Goal: Task Accomplishment & Management: Manage account settings

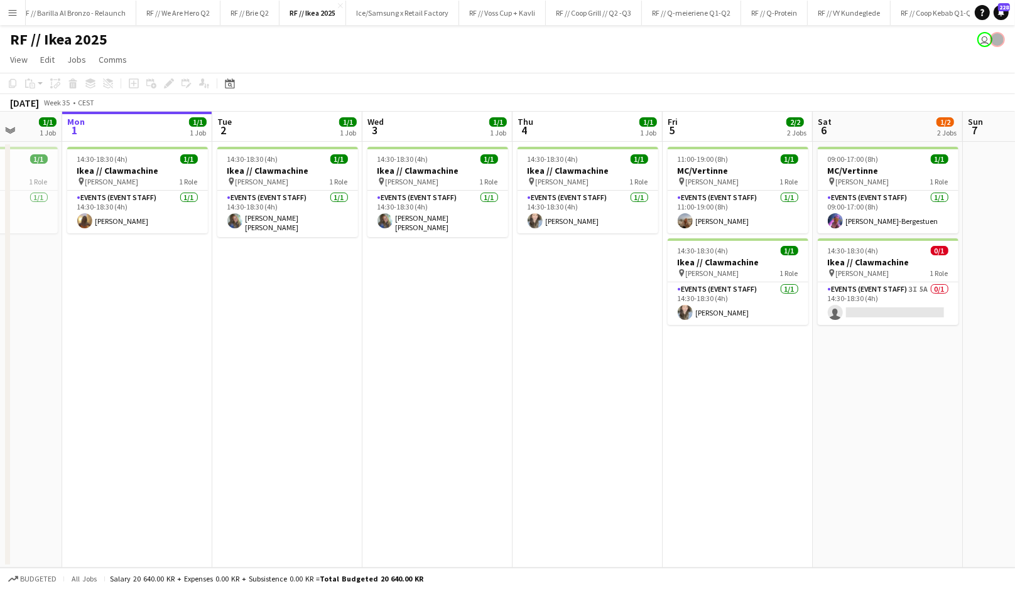
click at [566, 338] on app-date-cell "14:30-18:30 (4h) 1/1 Ikea // Clawmachine pin [PERSON_NAME] 1 Role Events (Event…" at bounding box center [587, 355] width 150 height 426
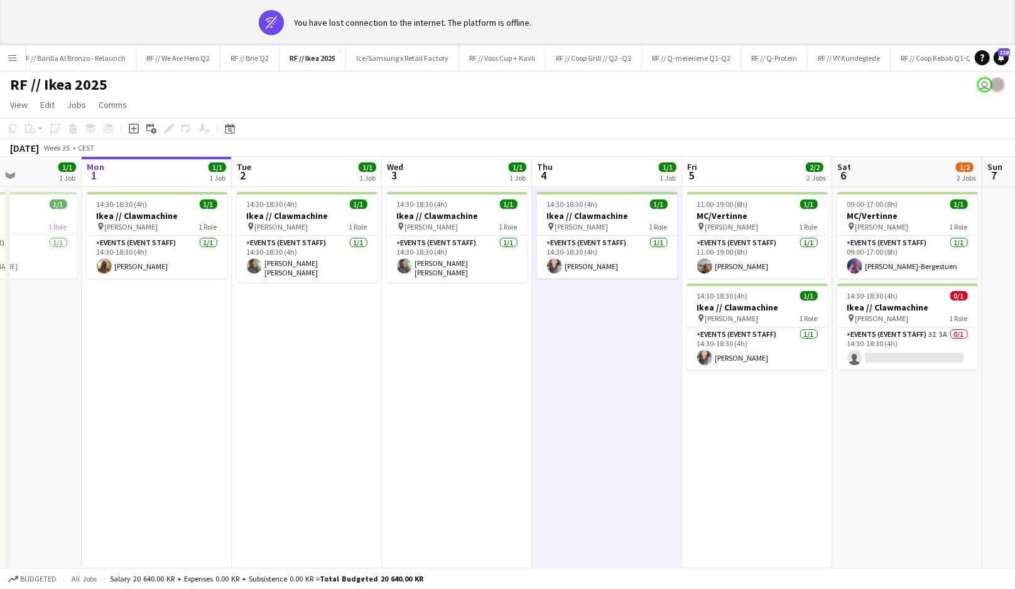
scroll to position [0, 529]
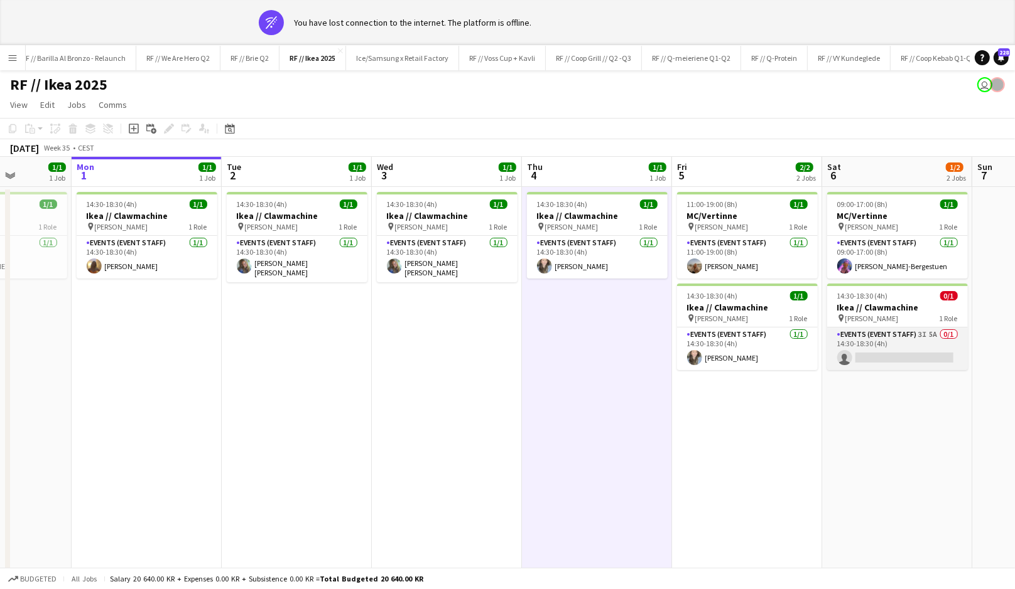
click at [882, 344] on app-card-role "Events (Event Staff) 3I 5A 0/1 14:30-18:30 (4h) single-neutral-actions" at bounding box center [897, 349] width 141 height 43
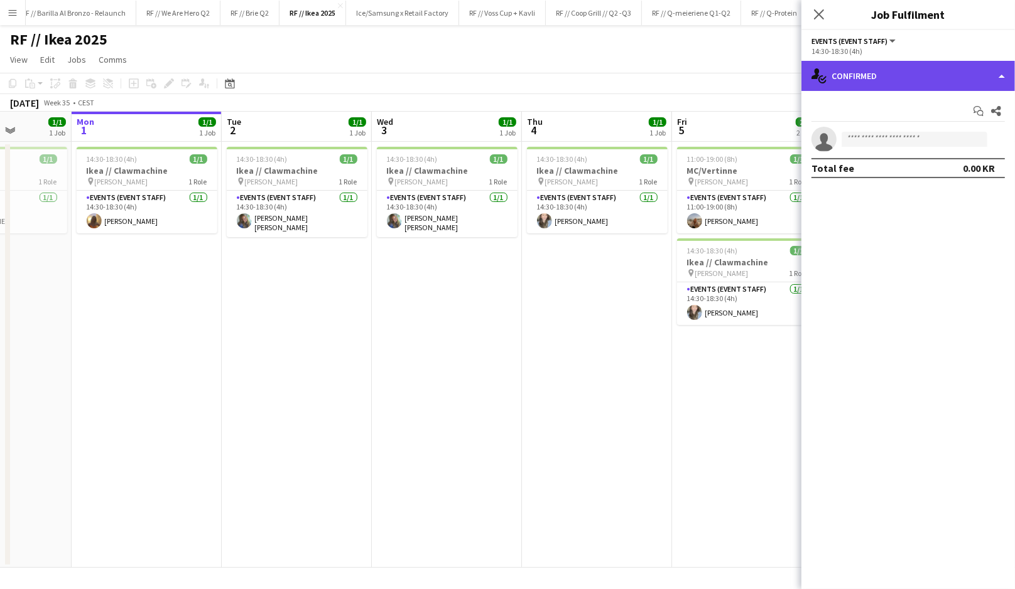
click at [906, 79] on div "single-neutral-actions-check-2 Confirmed" at bounding box center [907, 76] width 213 height 30
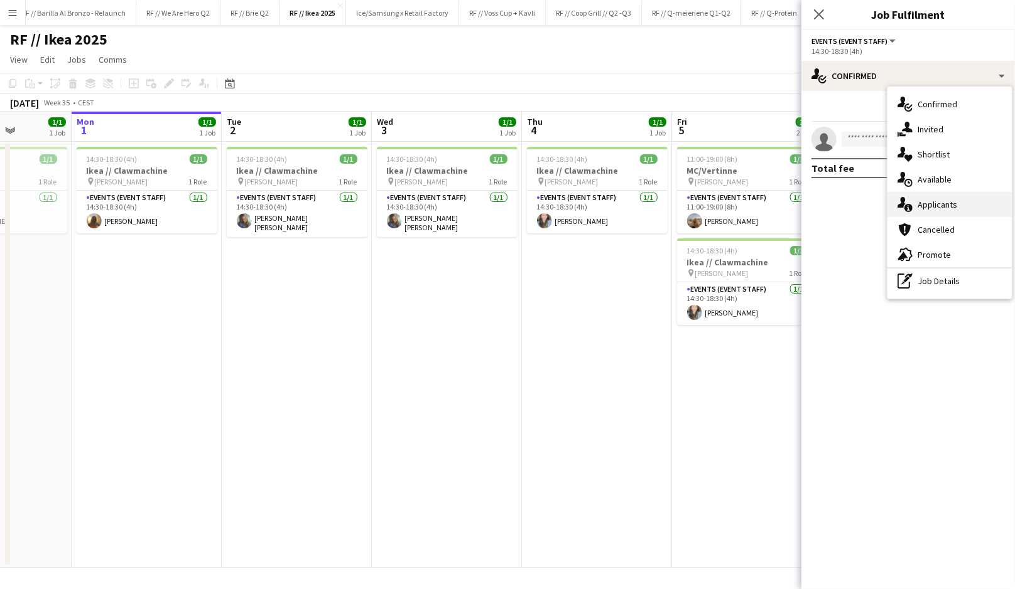
click at [930, 207] on div "single-neutral-actions-information Applicants" at bounding box center [949, 204] width 124 height 25
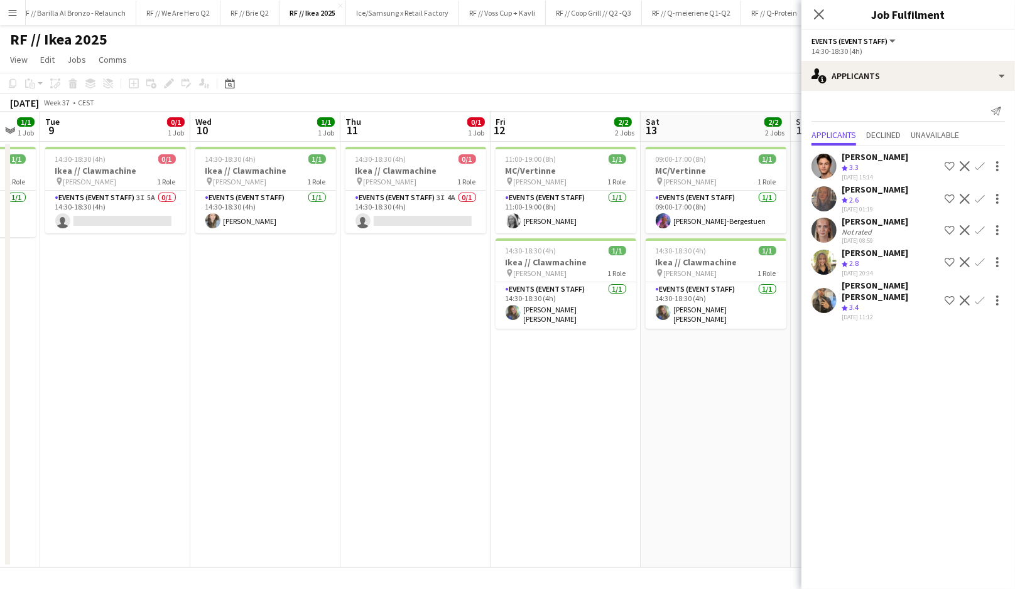
scroll to position [0, 409]
click at [166, 216] on app-card-role "Events (Event Staff) 3I 5A 0/1 14:30-18:30 (4h) single-neutral-actions" at bounding box center [116, 212] width 141 height 43
click at [156, 278] on app-date-cell "14:30-18:30 (4h) 0/1 Ikea // Clawmachine pin [PERSON_NAME] 1 Role Events (Event…" at bounding box center [116, 355] width 150 height 426
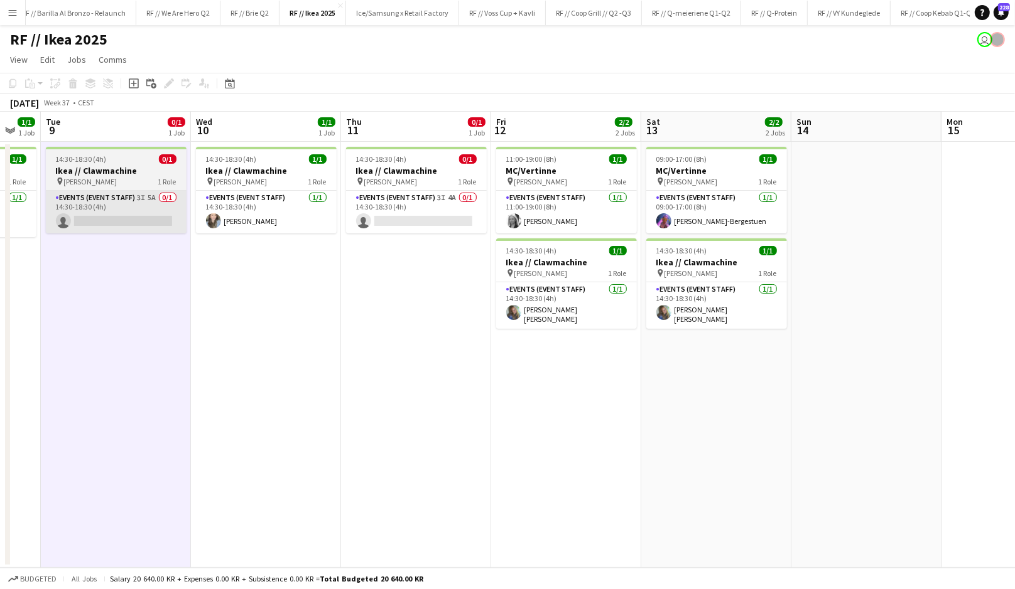
click at [132, 217] on app-card-role "Events (Event Staff) 3I 5A 0/1 14:30-18:30 (4h) single-neutral-actions" at bounding box center [116, 212] width 141 height 43
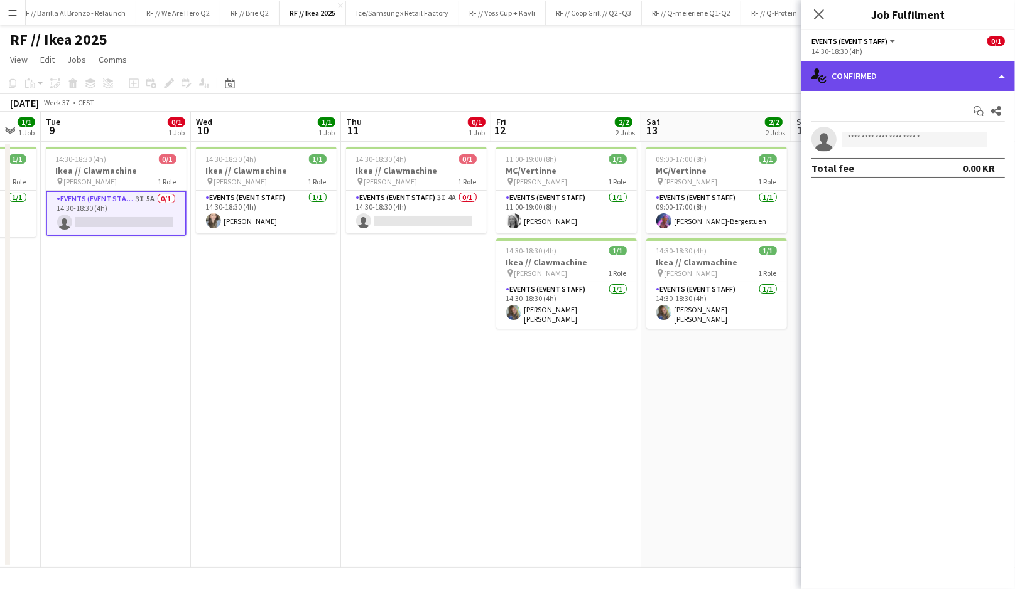
click at [835, 70] on div "single-neutral-actions-check-2 Confirmed" at bounding box center [907, 76] width 213 height 30
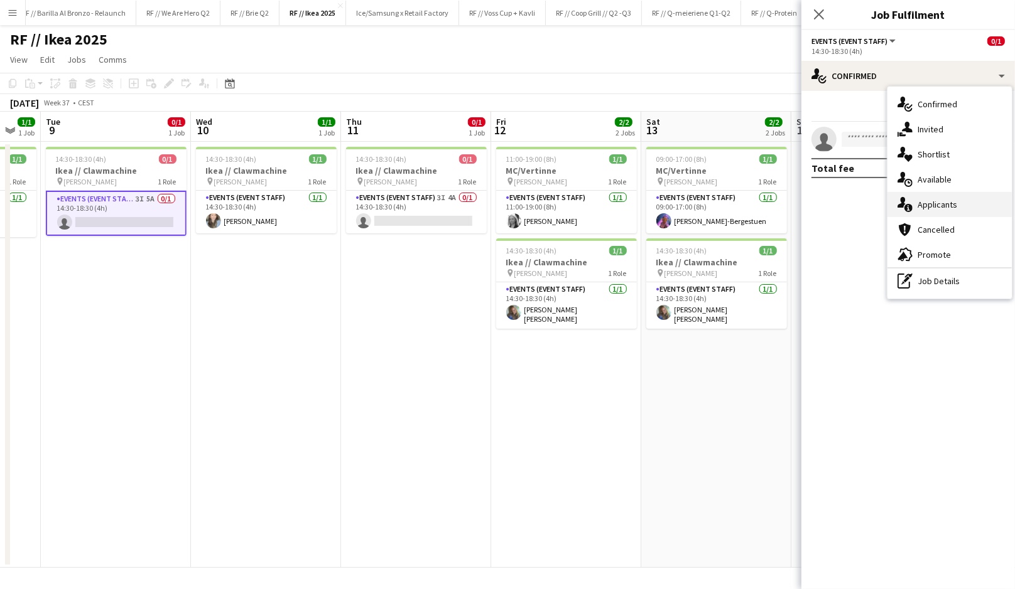
click at [915, 207] on div "single-neutral-actions-information Applicants" at bounding box center [949, 204] width 124 height 25
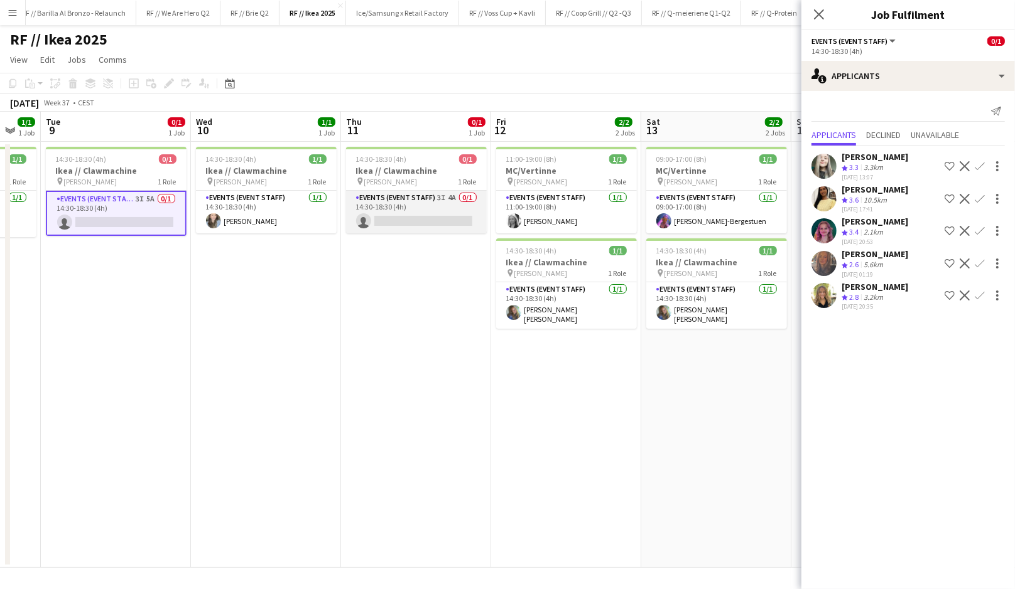
click at [405, 213] on app-card-role "Events (Event Staff) 3I 4A 0/1 14:30-18:30 (4h) single-neutral-actions" at bounding box center [416, 212] width 141 height 43
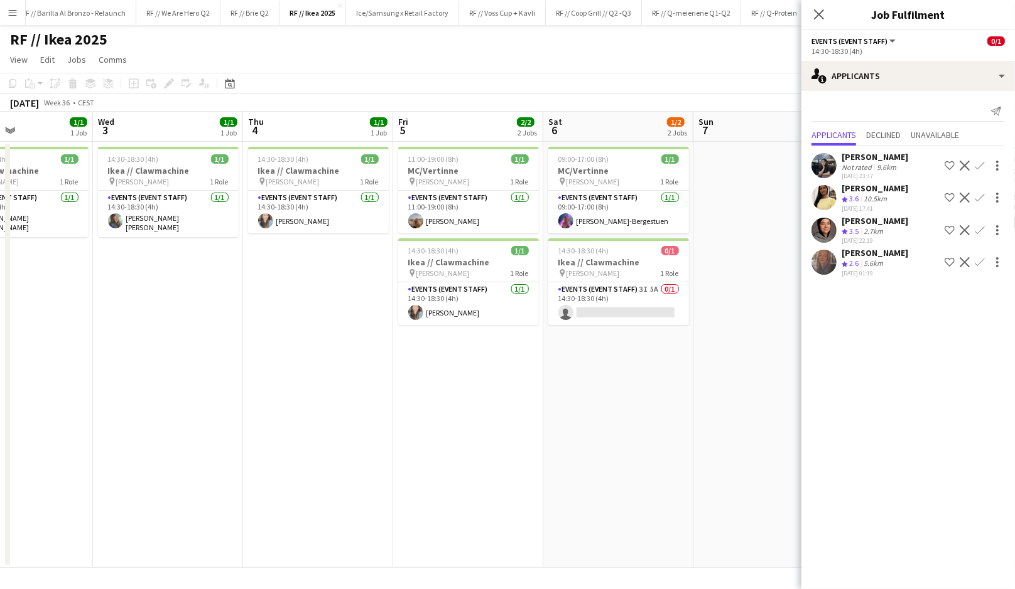
scroll to position [0, 509]
click at [601, 308] on app-card-role "Events (Event Staff) 3I 5A 0/1 14:30-18:30 (4h) single-neutral-actions" at bounding box center [617, 304] width 141 height 43
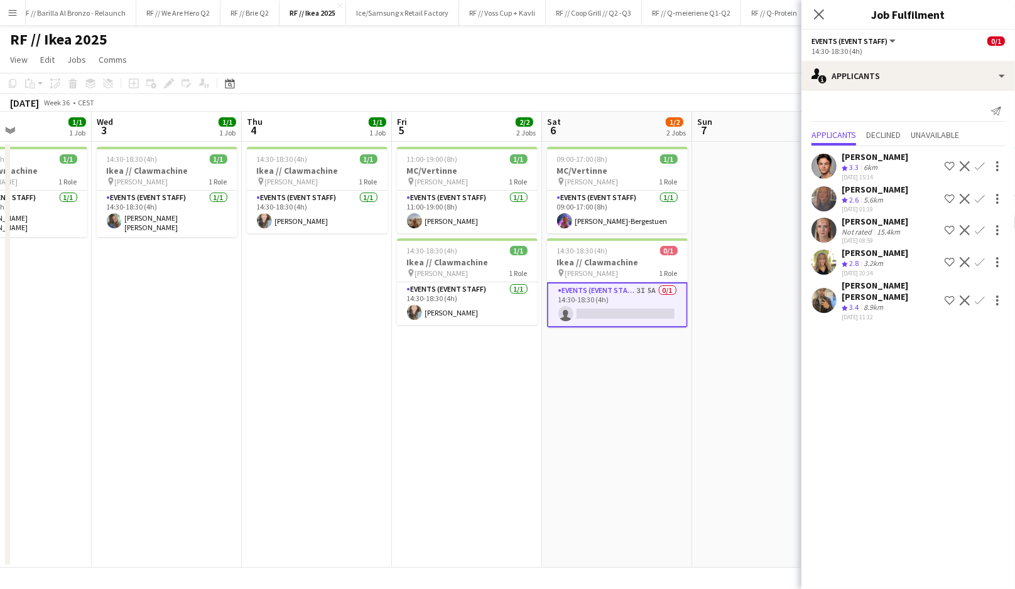
click at [979, 197] on app-icon "Confirm" at bounding box center [979, 199] width 10 height 10
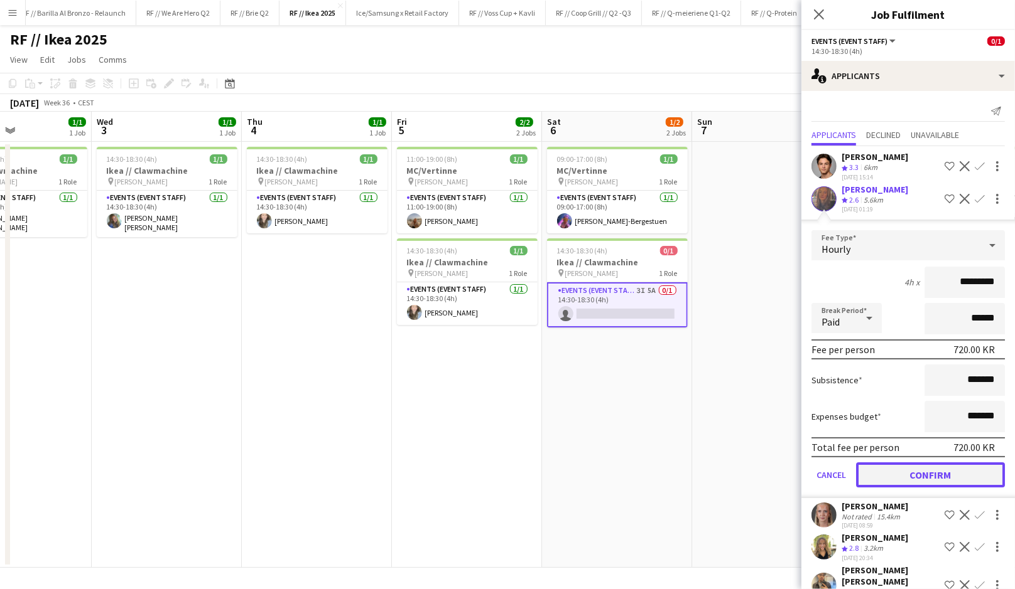
click at [932, 471] on button "Confirm" at bounding box center [930, 475] width 149 height 25
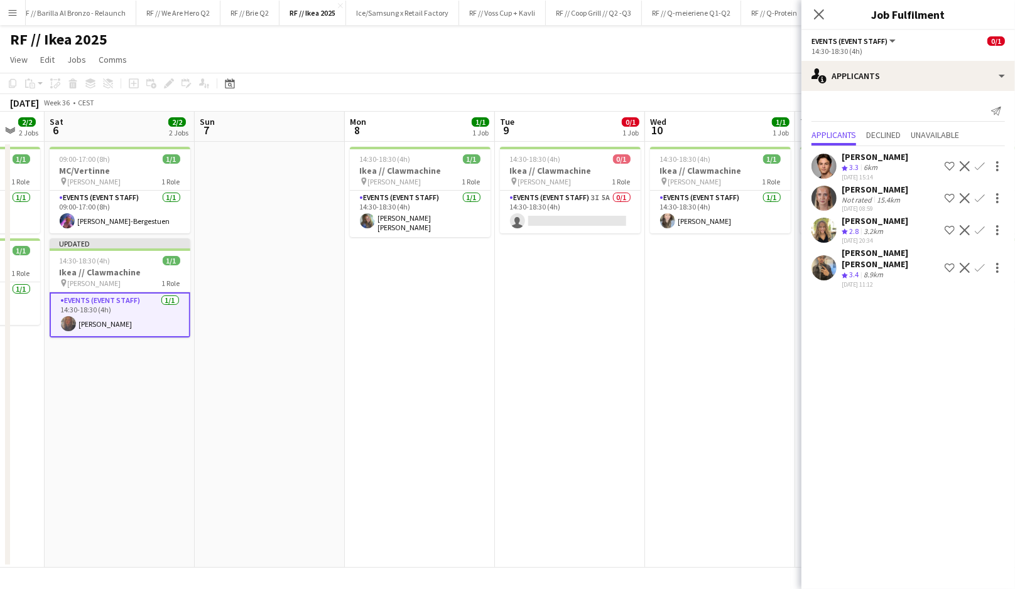
scroll to position [0, 428]
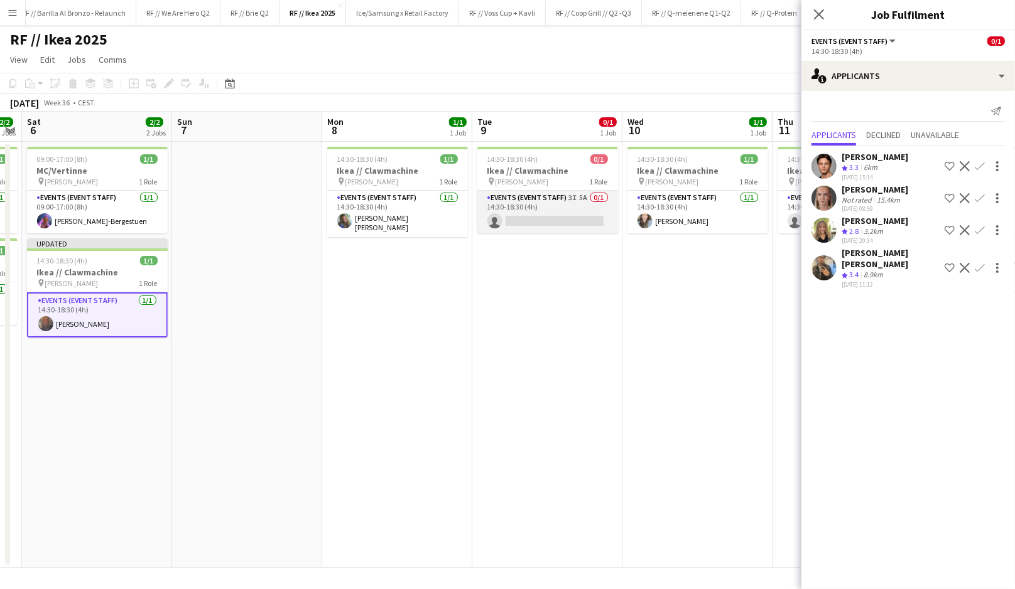
click at [525, 222] on app-card-role "Events (Event Staff) 3I 5A 0/1 14:30-18:30 (4h) single-neutral-actions" at bounding box center [547, 212] width 141 height 43
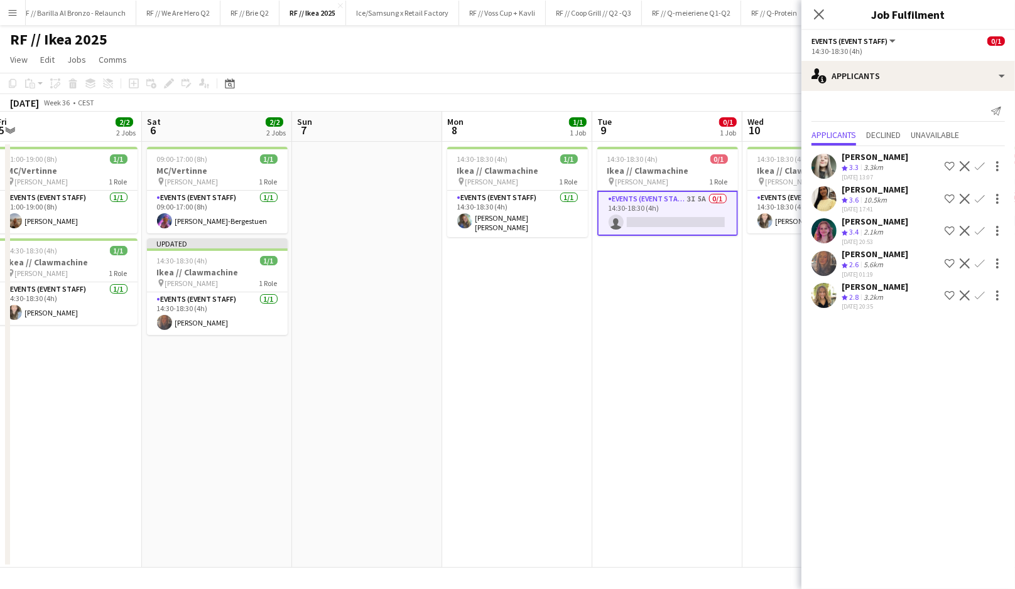
scroll to position [0, 300]
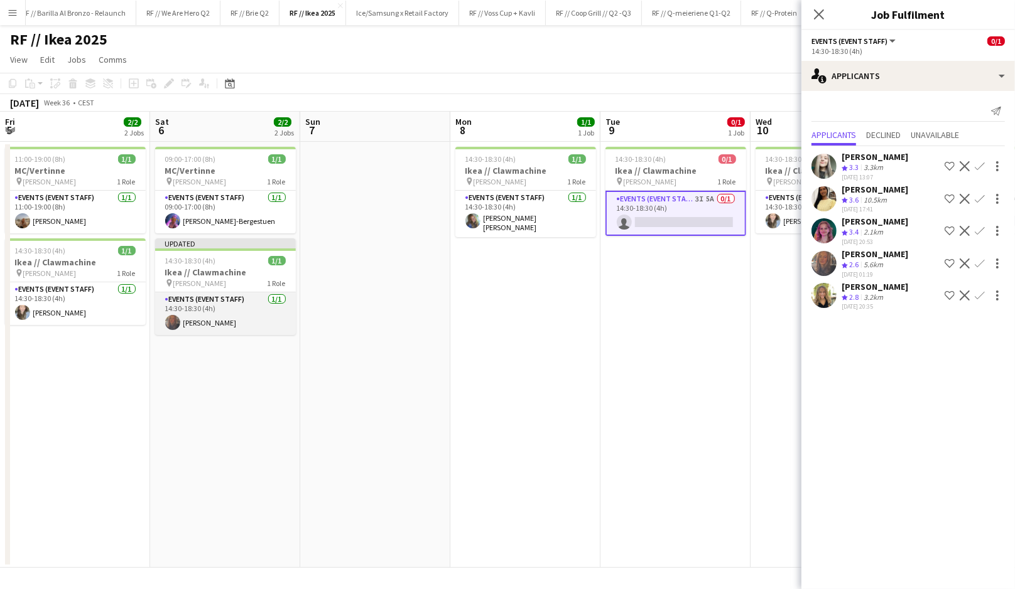
click at [208, 327] on app-card-role "Events (Event Staff) [DATE] 14:30-18:30 (4h) [GEOGRAPHIC_DATA][PERSON_NAME]" at bounding box center [225, 314] width 141 height 43
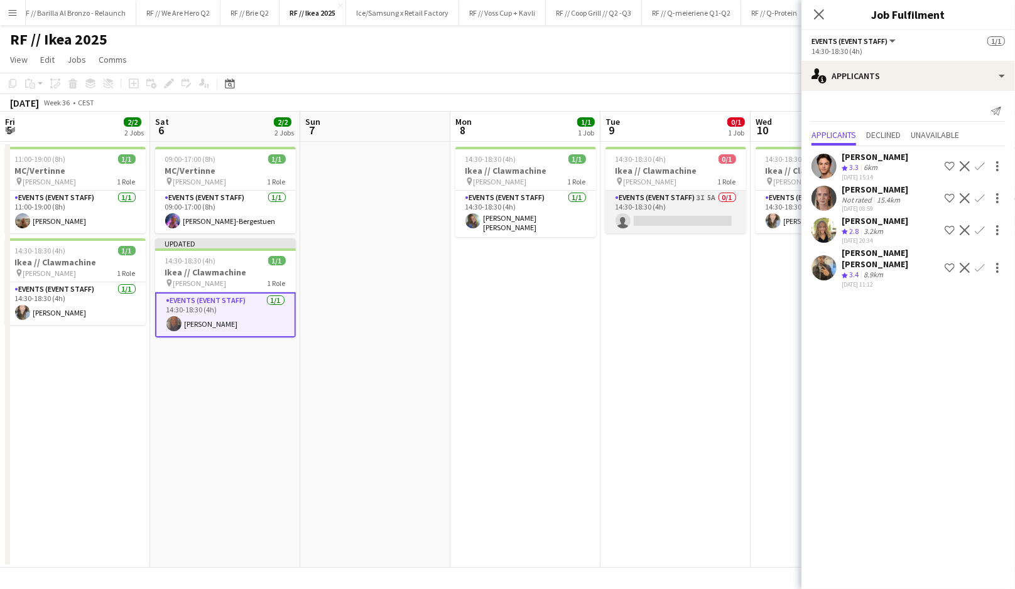
click at [683, 225] on app-card-role "Events (Event Staff) 3I 5A 0/1 14:30-18:30 (4h) single-neutral-actions" at bounding box center [675, 212] width 141 height 43
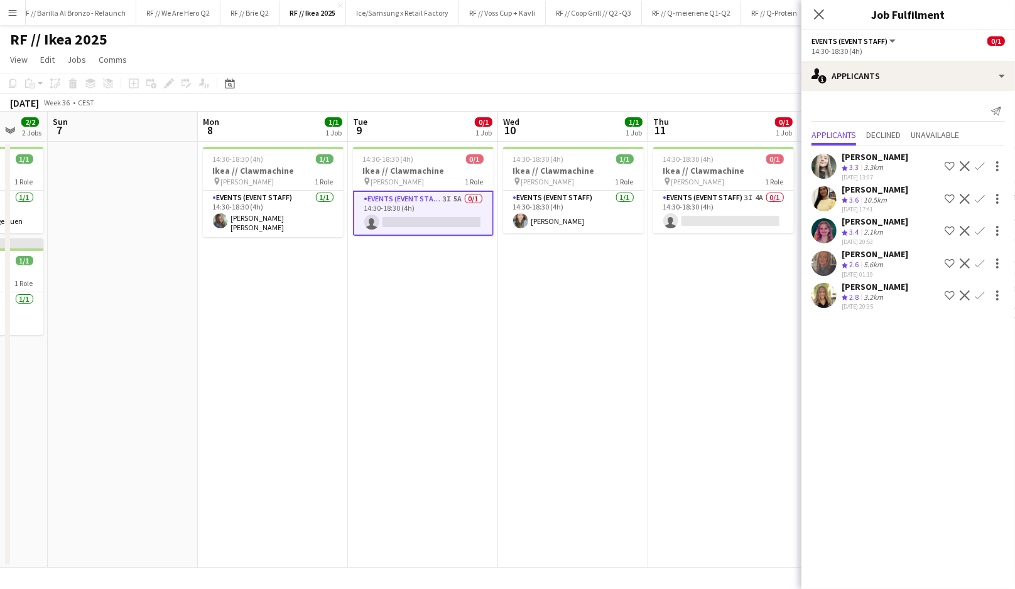
scroll to position [0, 414]
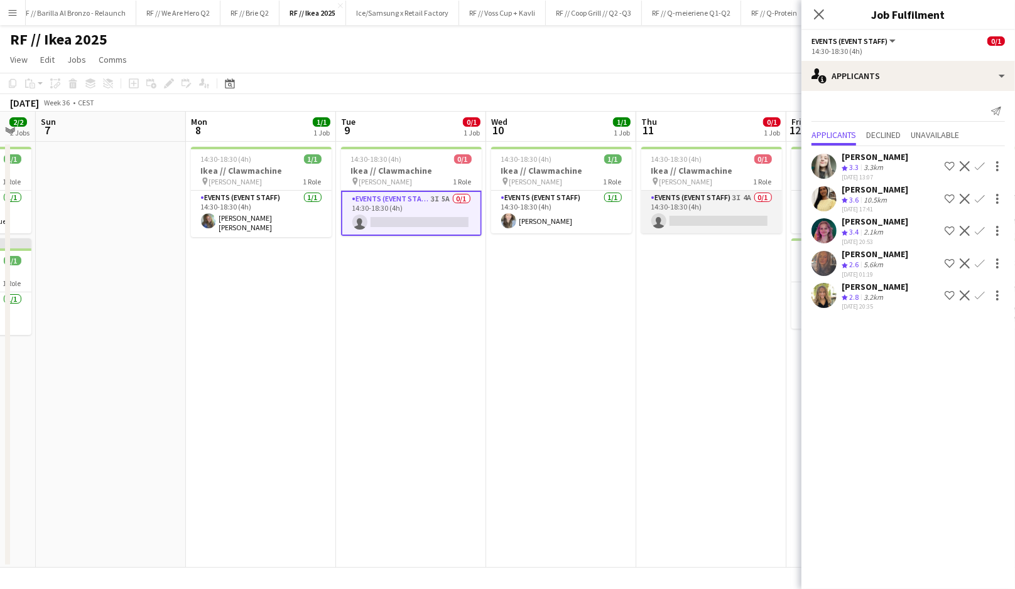
click at [704, 223] on app-card-role "Events (Event Staff) 3I 4A 0/1 14:30-18:30 (4h) single-neutral-actions" at bounding box center [711, 212] width 141 height 43
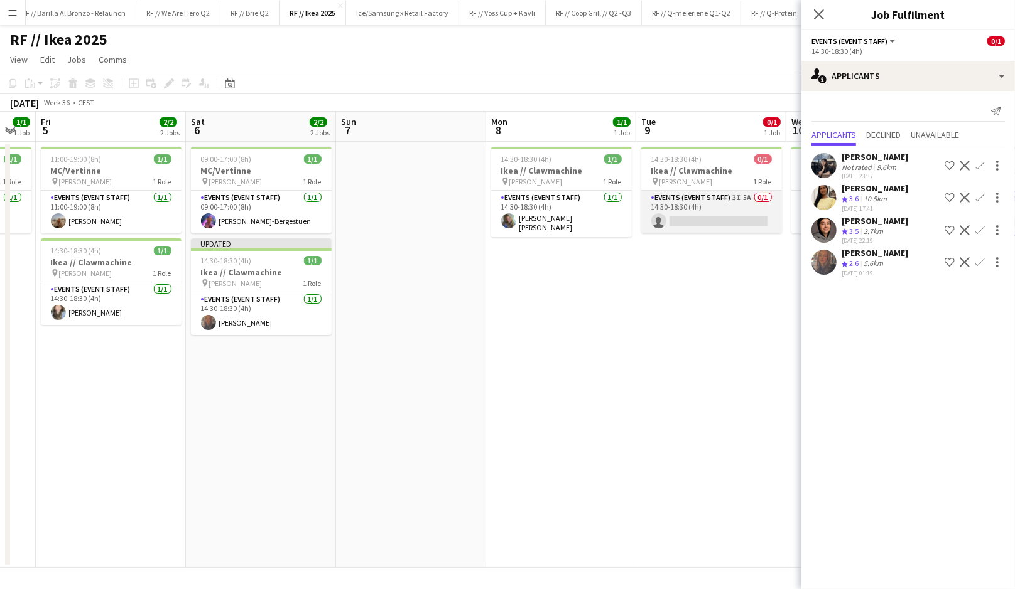
click at [686, 220] on app-card-role "Events (Event Staff) 3I 5A 0/1 14:30-18:30 (4h) single-neutral-actions" at bounding box center [711, 212] width 141 height 43
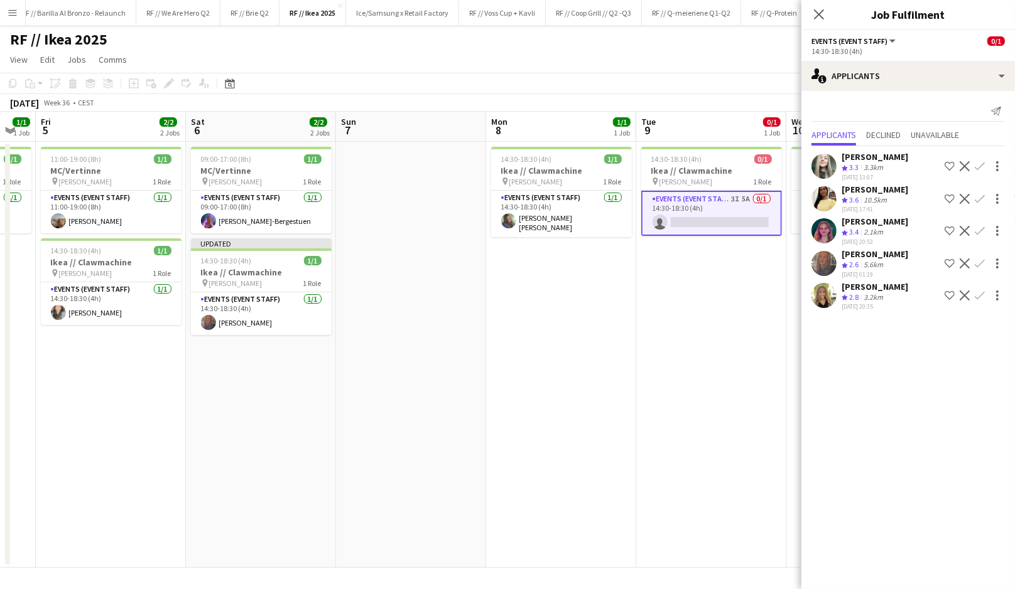
click at [982, 269] on app-icon "Confirm" at bounding box center [979, 264] width 10 height 10
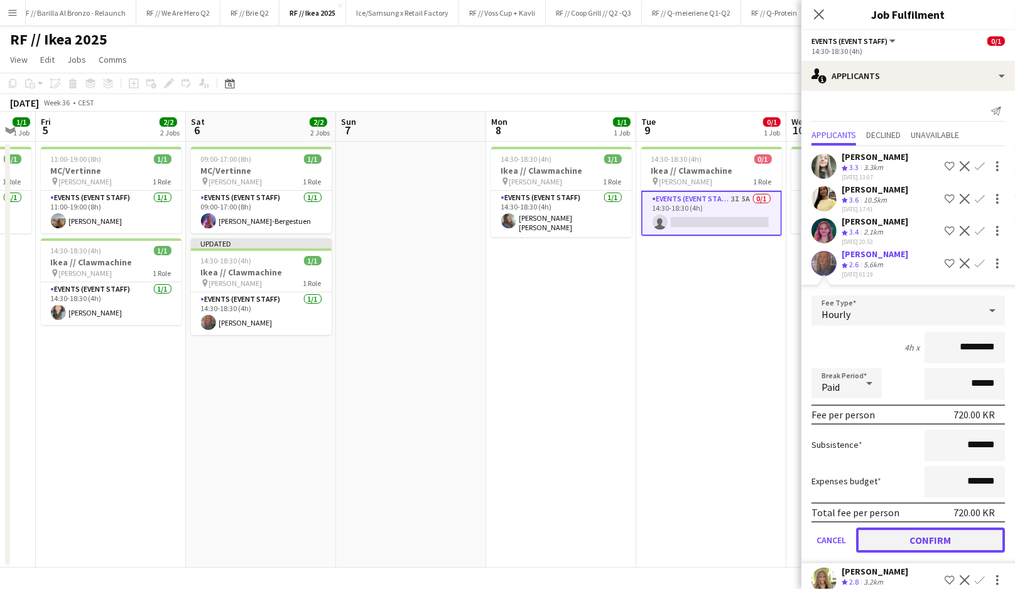
click at [938, 546] on button "Confirm" at bounding box center [930, 540] width 149 height 25
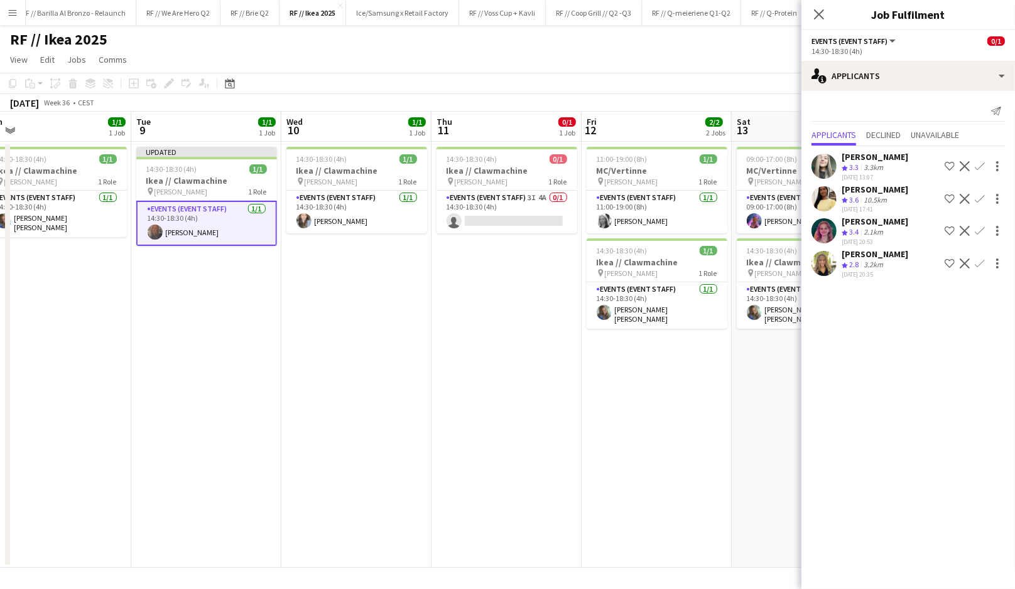
scroll to position [0, 392]
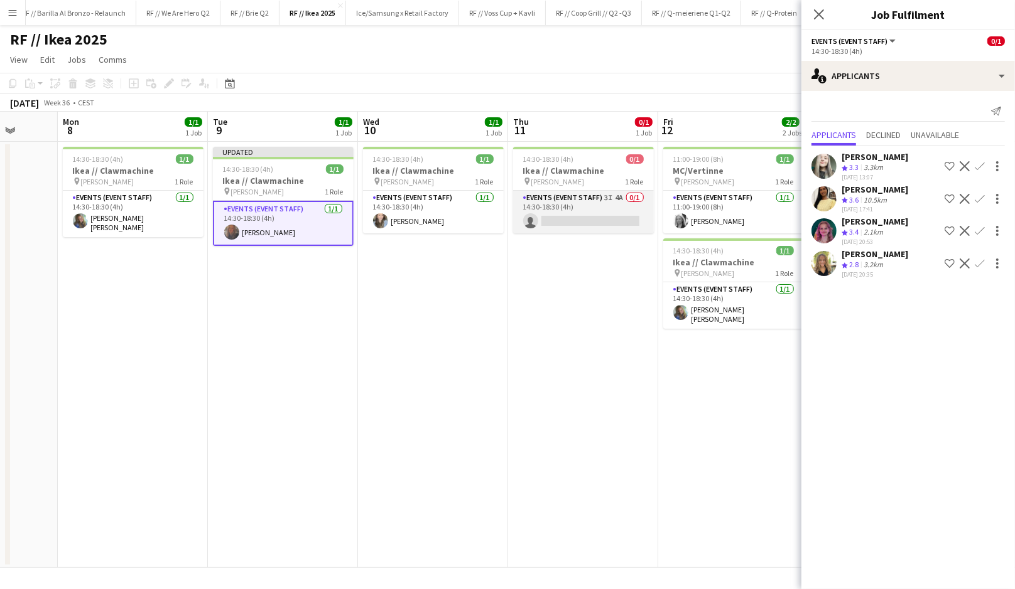
click at [575, 210] on app-card-role "Events (Event Staff) 3I 4A 0/1 14:30-18:30 (4h) single-neutral-actions" at bounding box center [583, 212] width 141 height 43
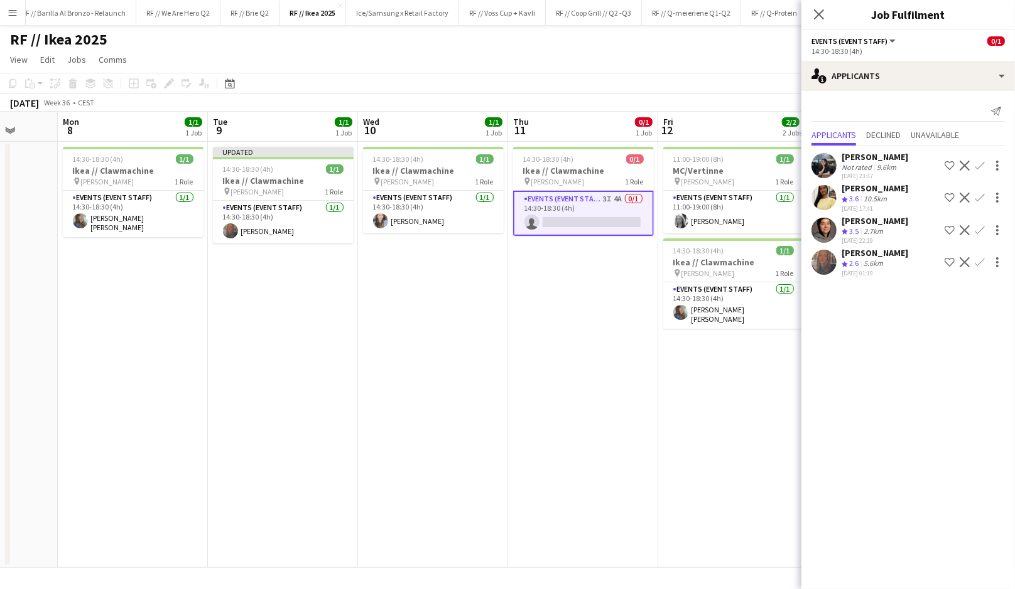
click at [985, 270] on button "Confirm" at bounding box center [979, 262] width 15 height 15
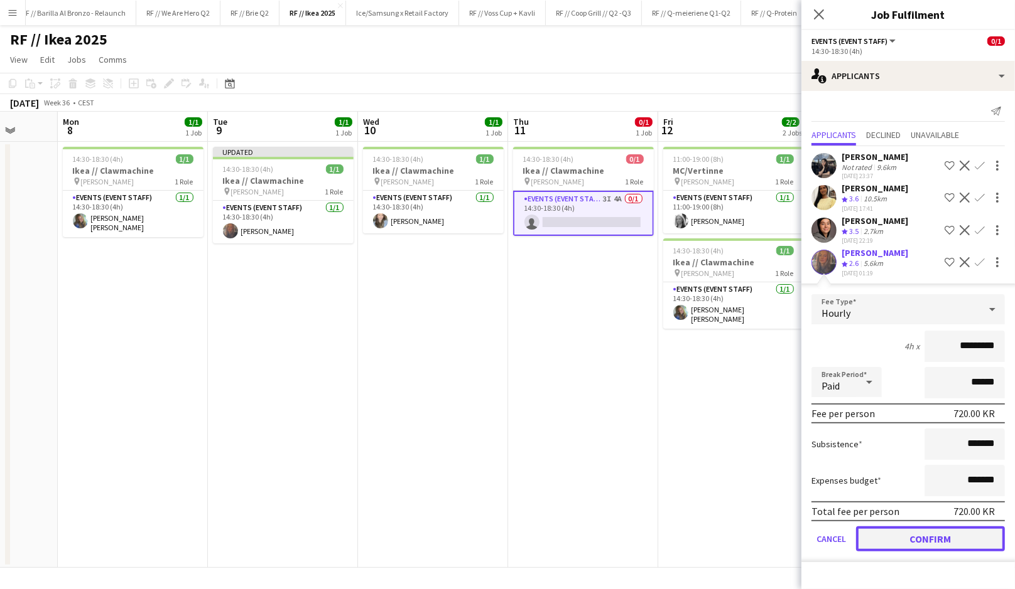
click at [936, 546] on button "Confirm" at bounding box center [930, 539] width 149 height 25
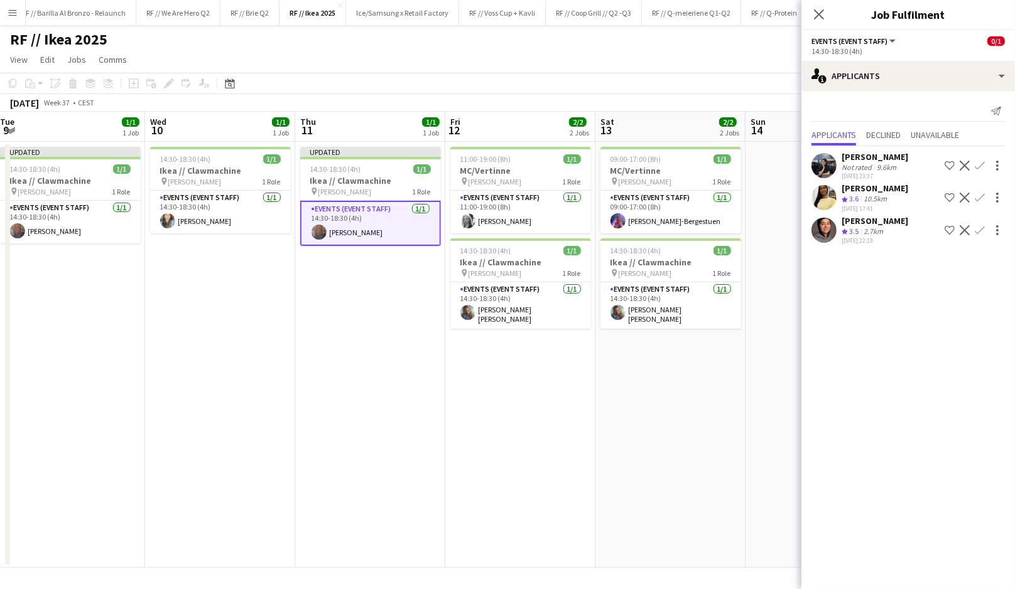
scroll to position [0, 462]
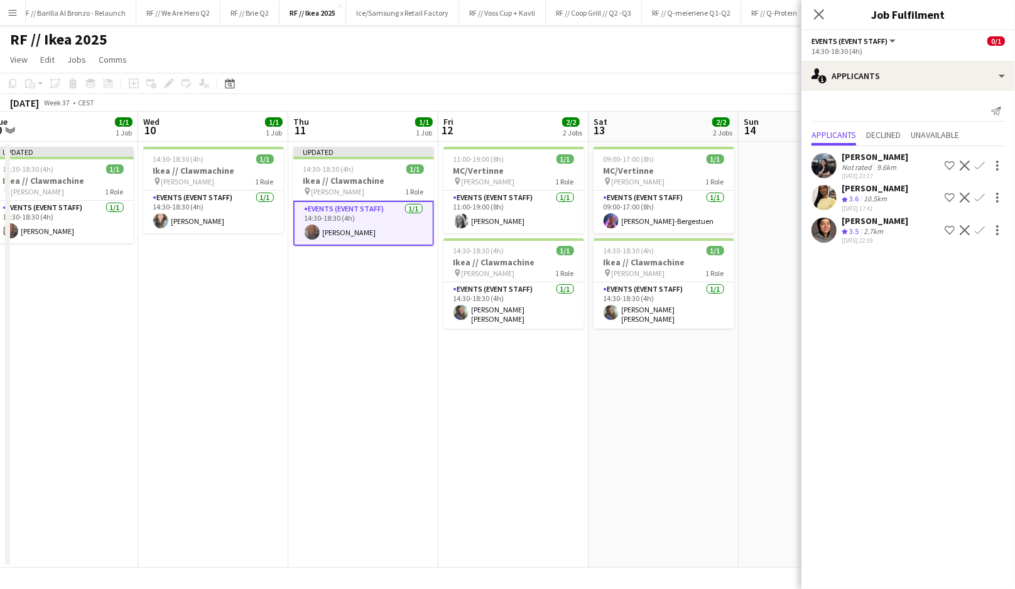
click at [695, 375] on app-date-cell "09:00-17:00 (8h) 1/1 MC/Vertinne pin [PERSON_NAME] 1 Role Events (Event Staff) …" at bounding box center [663, 355] width 150 height 426
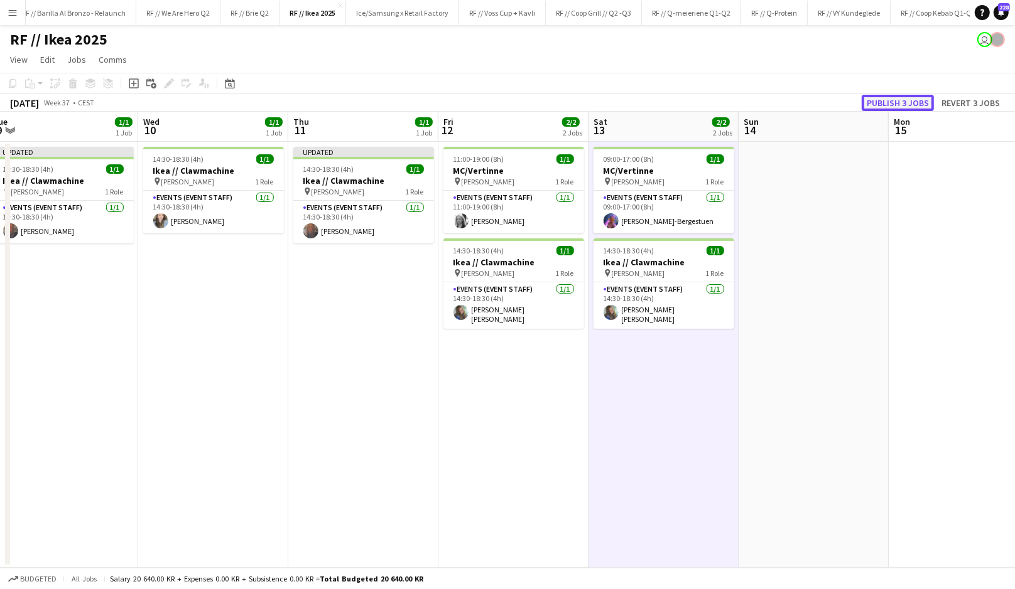
click at [905, 102] on button "Publish 3 jobs" at bounding box center [897, 103] width 72 height 16
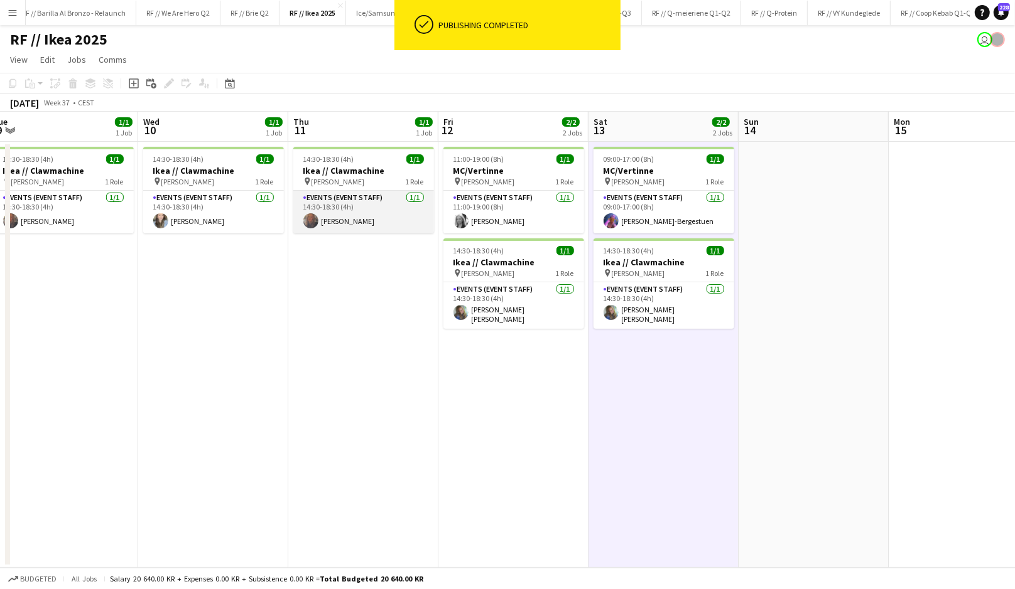
click at [350, 223] on app-card-role "Events (Event Staff) [DATE] 14:30-18:30 (4h) [GEOGRAPHIC_DATA][PERSON_NAME]" at bounding box center [363, 212] width 141 height 43
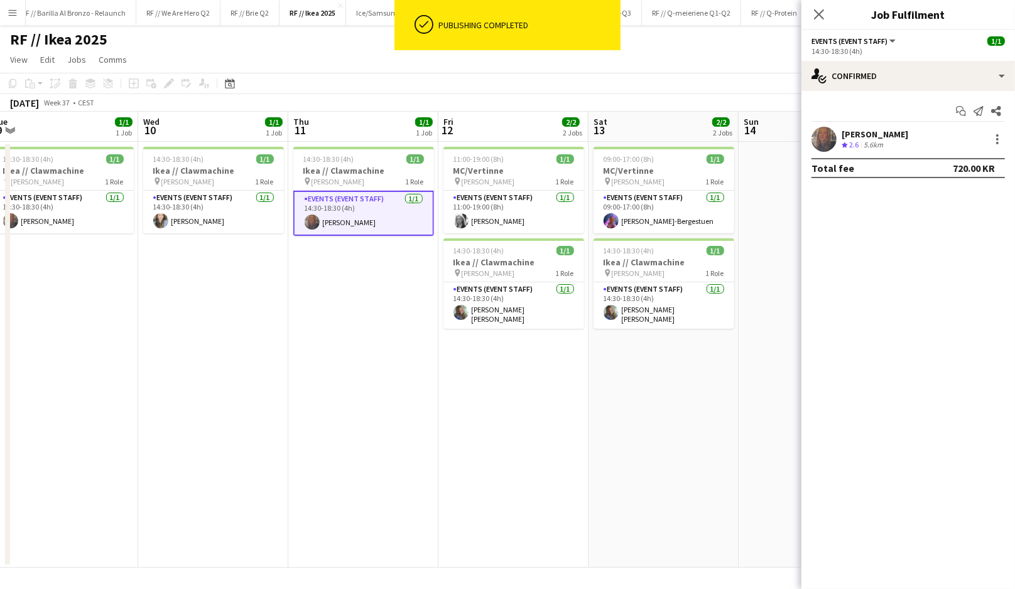
click at [915, 132] on div "[PERSON_NAME] Crew rating 2.6 5.6km" at bounding box center [907, 139] width 213 height 25
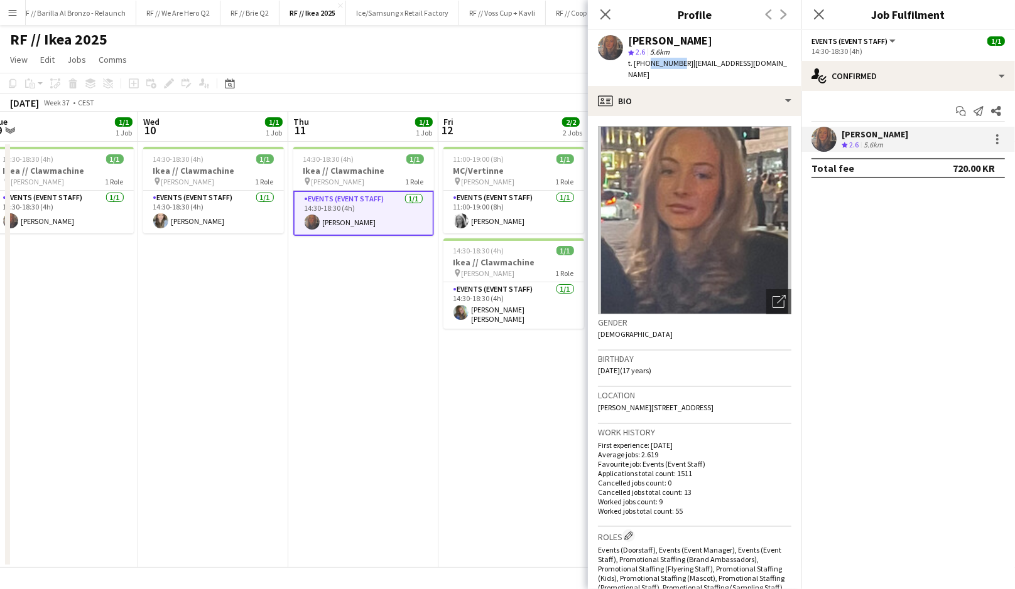
drag, startPoint x: 675, startPoint y: 62, endPoint x: 645, endPoint y: 60, distance: 29.6
click at [645, 60] on span "t. [PHONE_NUMBER]" at bounding box center [660, 62] width 65 height 9
copy span "91812322"
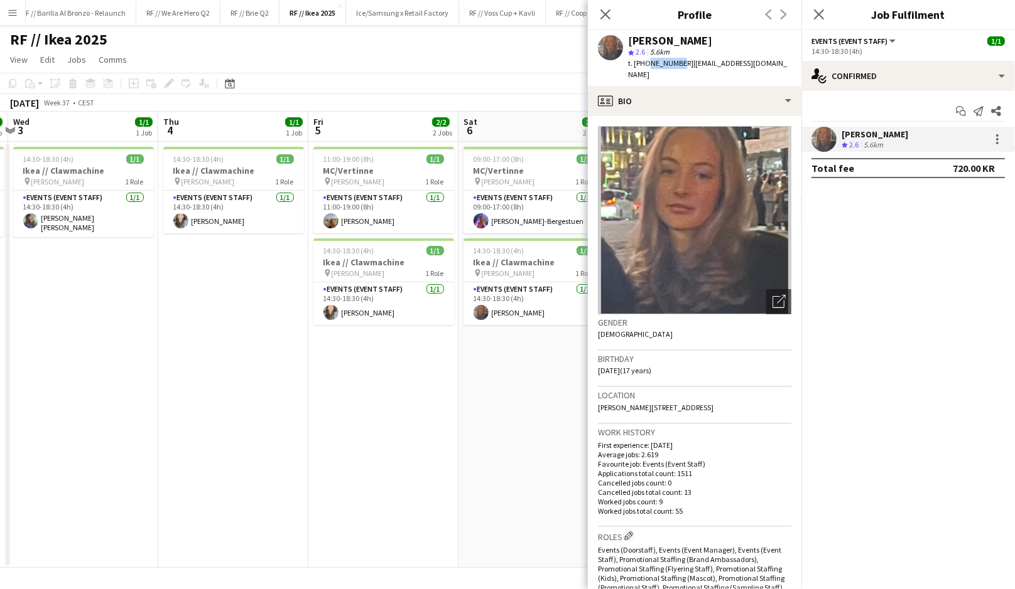
scroll to position [0, 254]
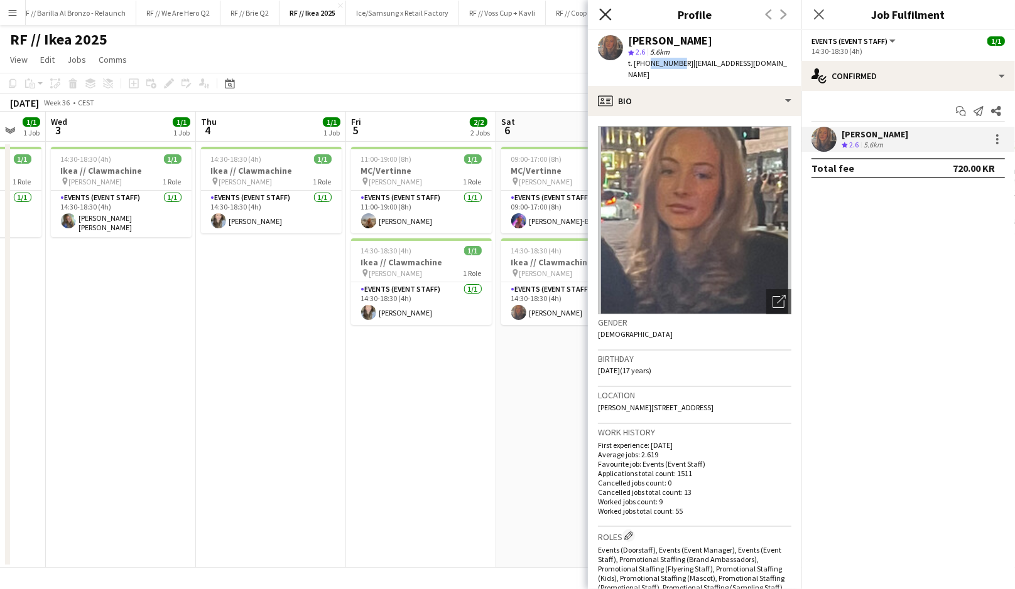
click at [606, 17] on icon "Close pop-in" at bounding box center [605, 14] width 12 height 12
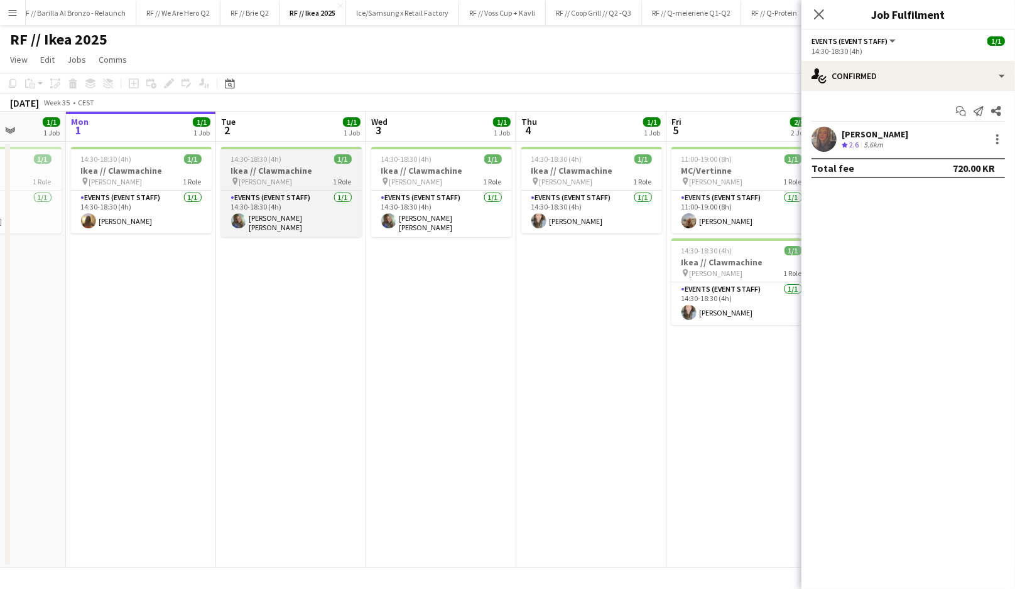
scroll to position [0, 392]
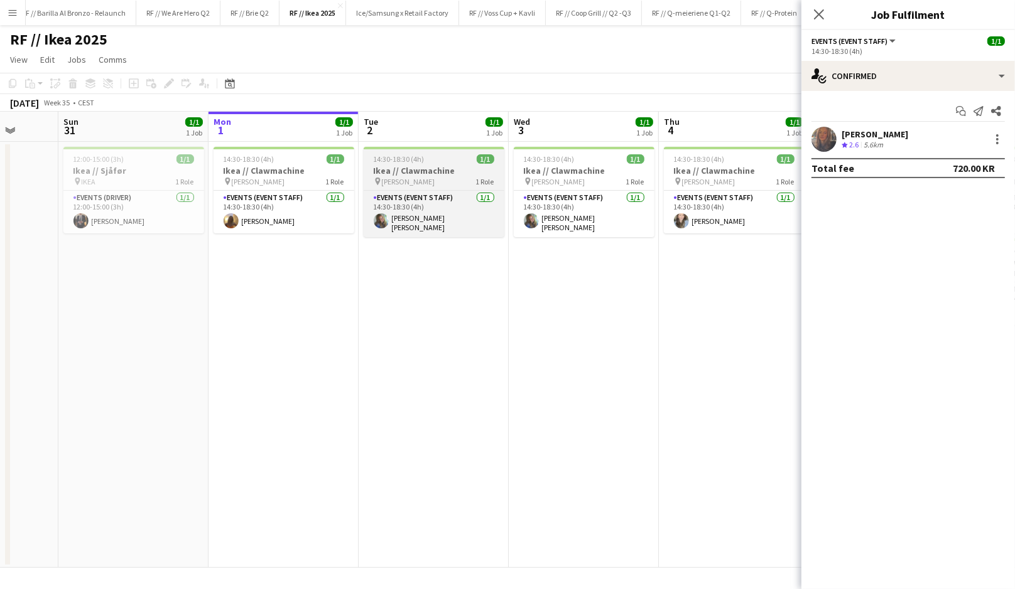
click at [458, 175] on h3 "Ikea // Clawmachine" at bounding box center [433, 170] width 141 height 11
click at [453, 176] on div "pin [PERSON_NAME] 1 Role" at bounding box center [433, 181] width 141 height 10
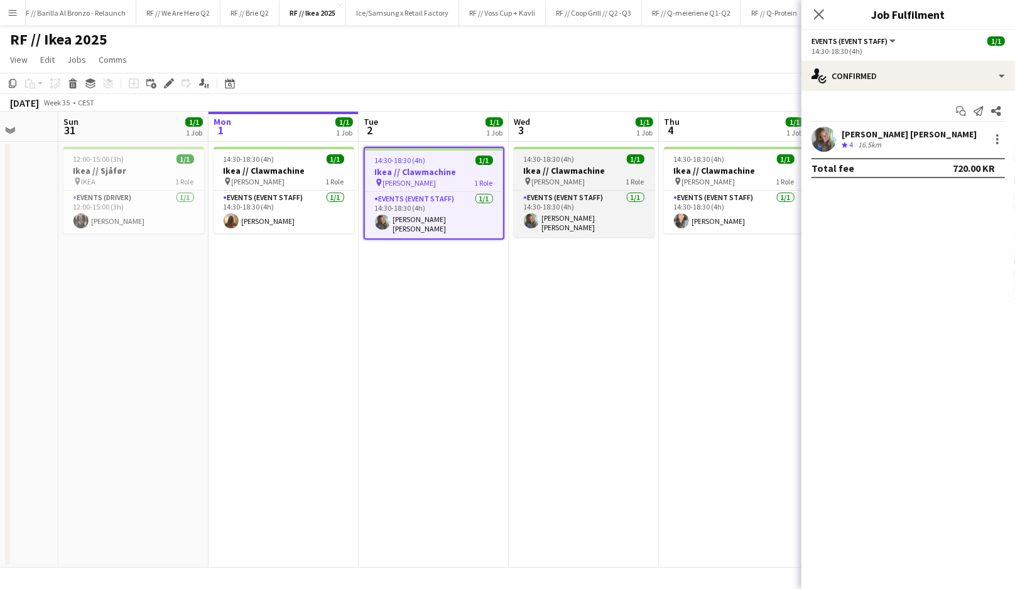
click at [566, 166] on h3 "Ikea // Clawmachine" at bounding box center [584, 170] width 141 height 11
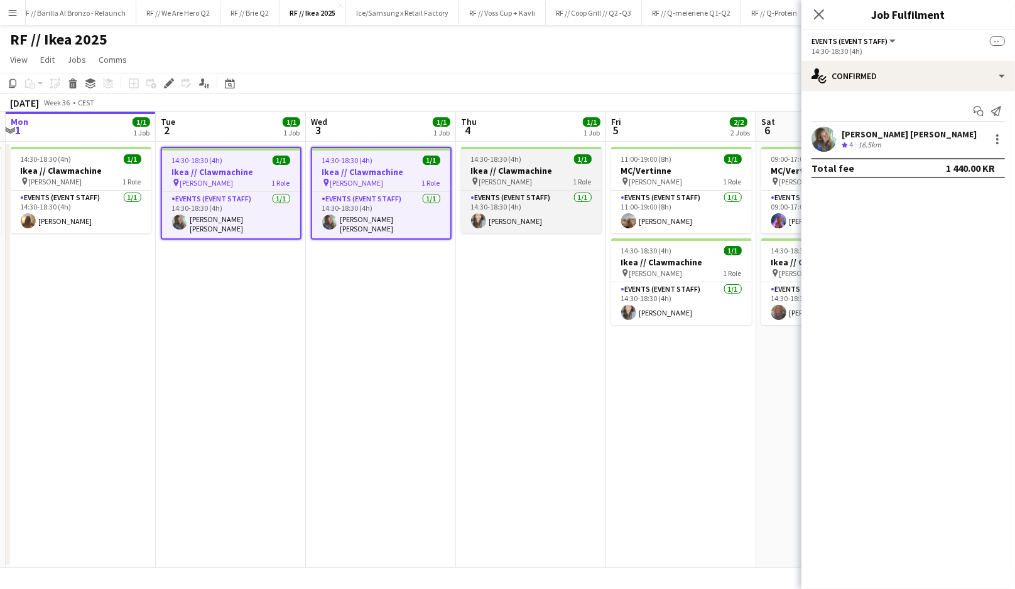
scroll to position [0, 453]
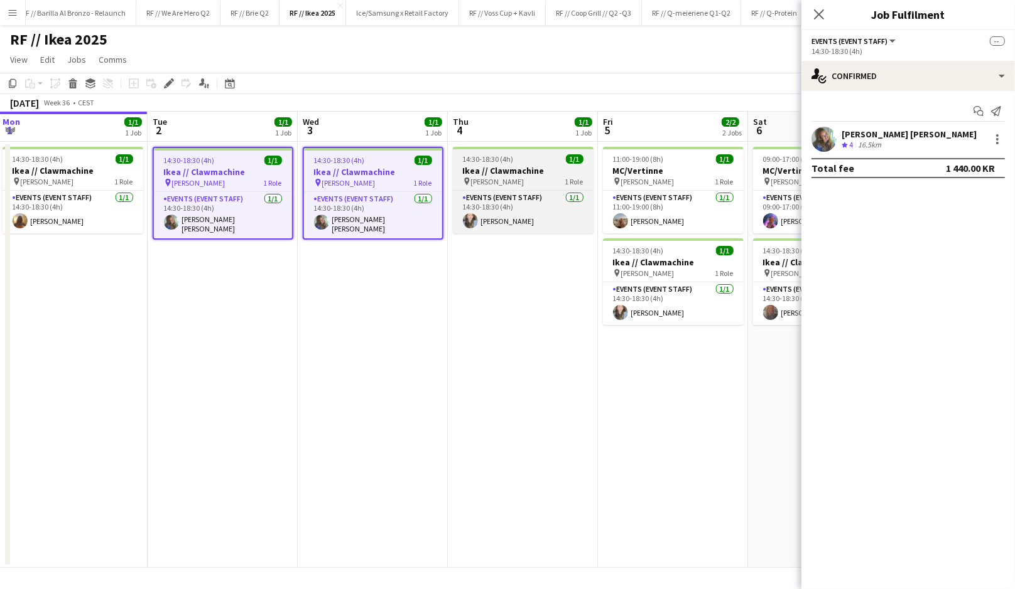
click at [534, 175] on h3 "Ikea // Clawmachine" at bounding box center [523, 170] width 141 height 11
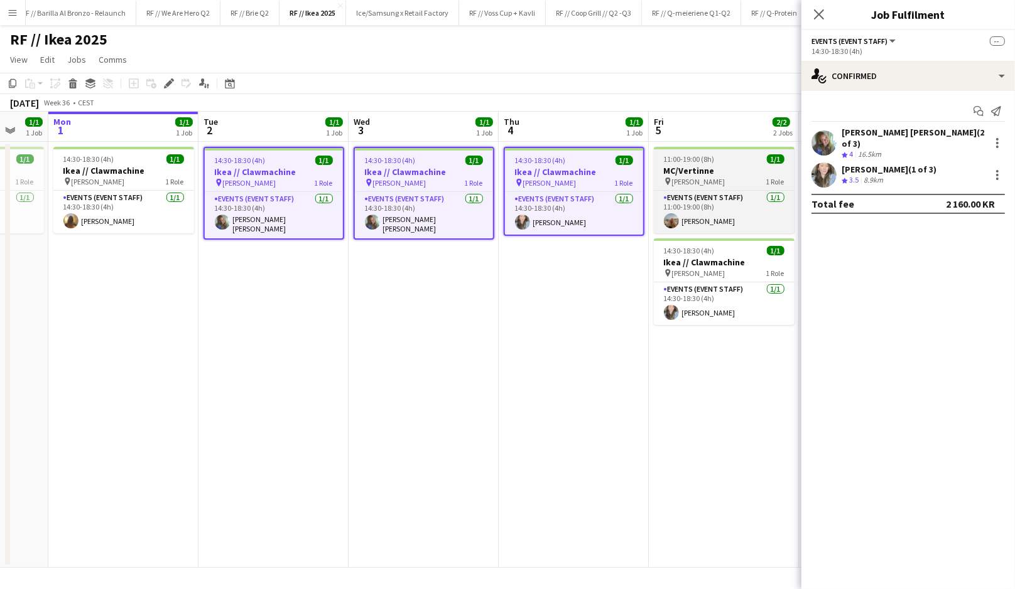
scroll to position [0, 405]
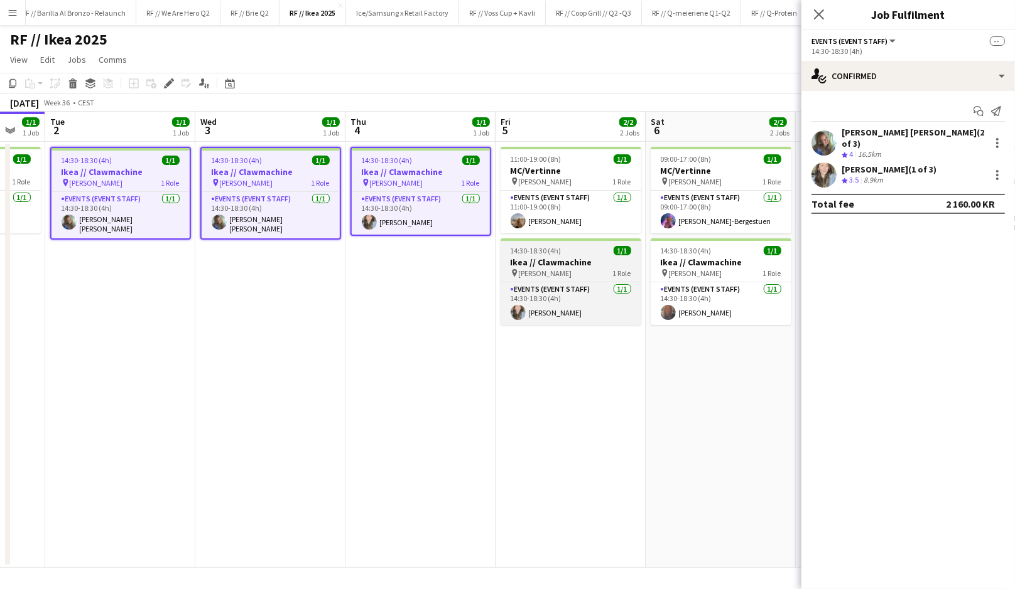
click at [574, 257] on h3 "Ikea // Clawmachine" at bounding box center [570, 262] width 141 height 11
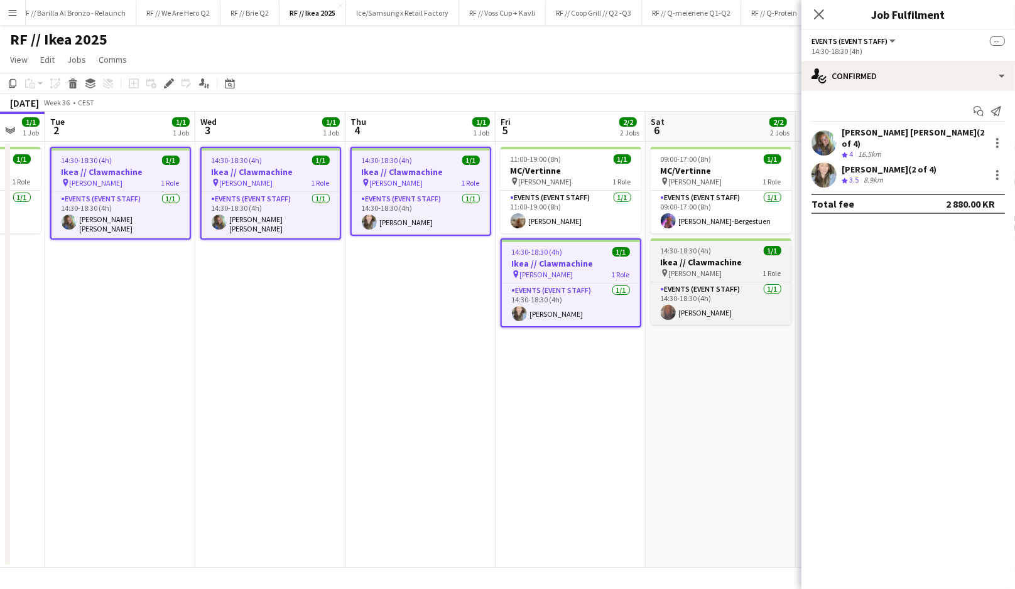
click at [713, 259] on h3 "Ikea // Clawmachine" at bounding box center [720, 262] width 141 height 11
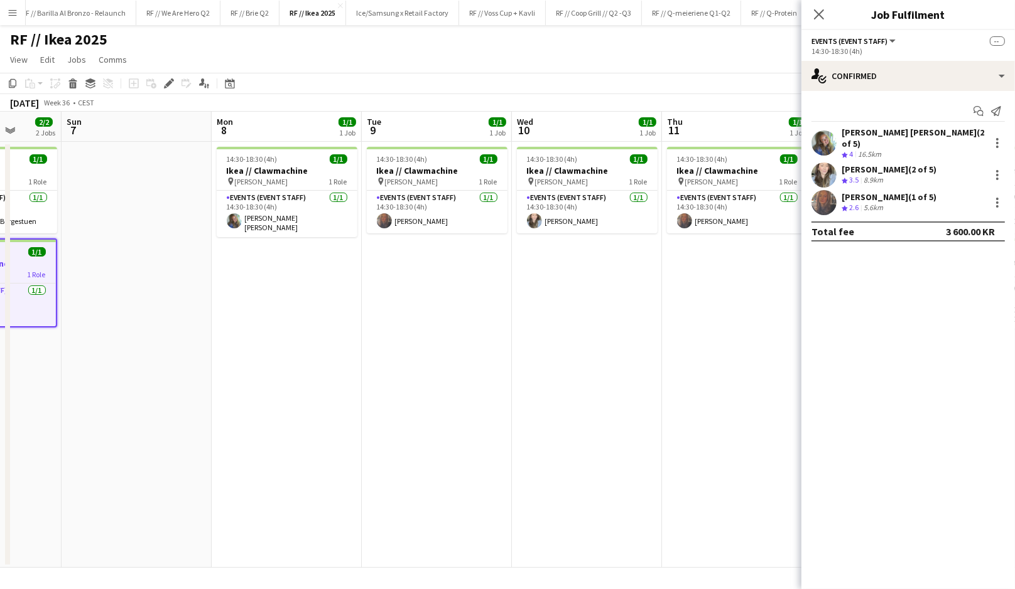
scroll to position [0, 407]
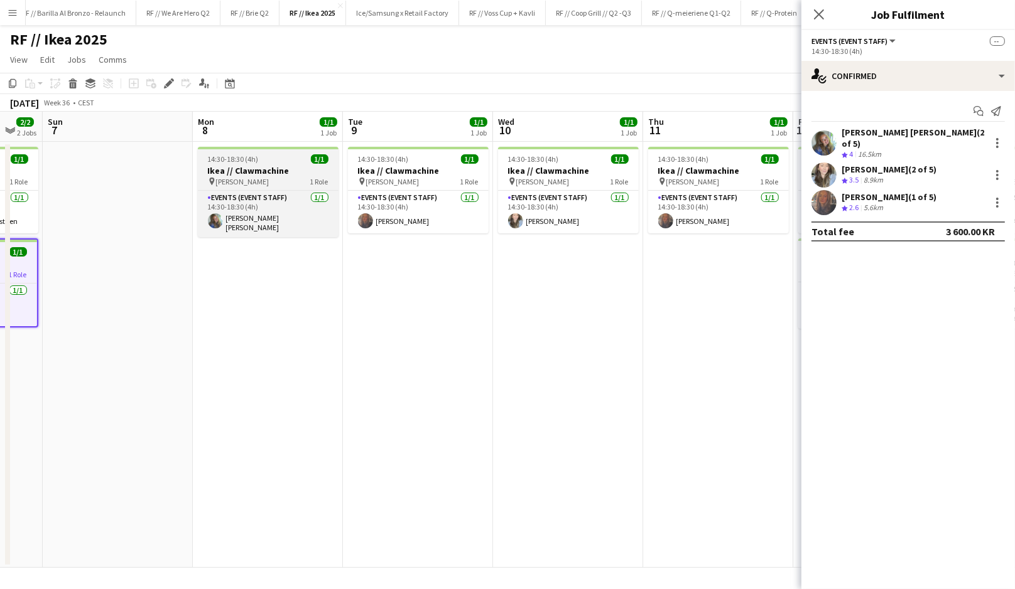
click at [288, 171] on h3 "Ikea // Clawmachine" at bounding box center [268, 170] width 141 height 11
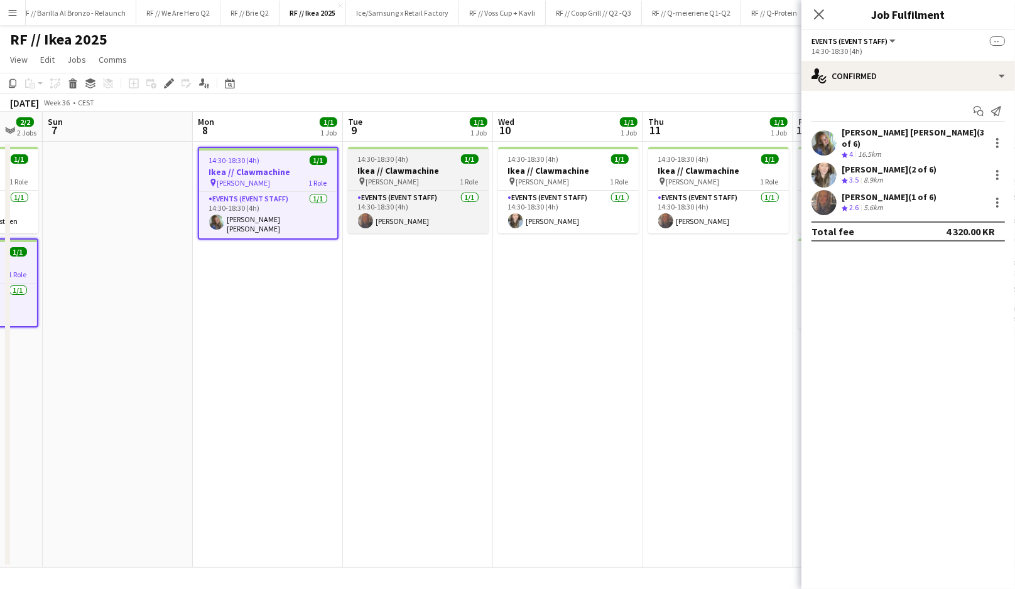
click at [385, 170] on h3 "Ikea // Clawmachine" at bounding box center [418, 170] width 141 height 11
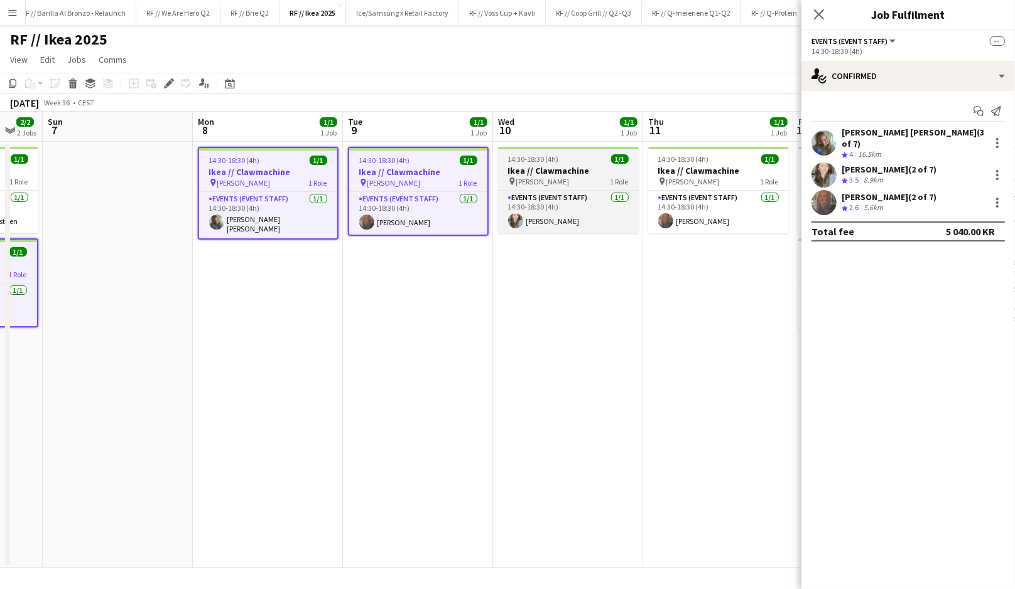
click at [594, 166] on h3 "Ikea // Clawmachine" at bounding box center [568, 170] width 141 height 11
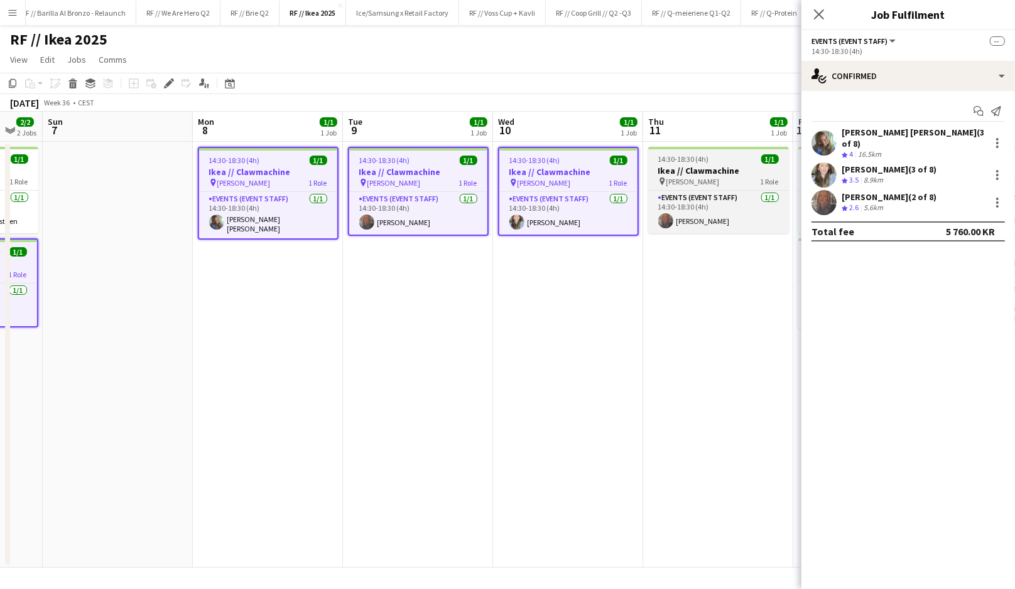
click at [706, 166] on h3 "Ikea // Clawmachine" at bounding box center [718, 170] width 141 height 11
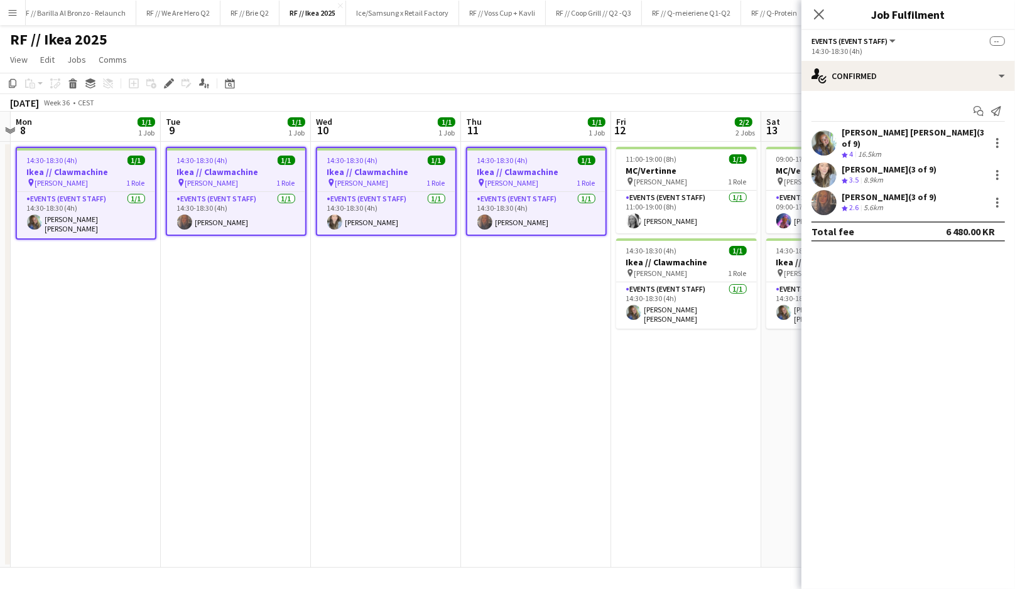
scroll to position [0, 446]
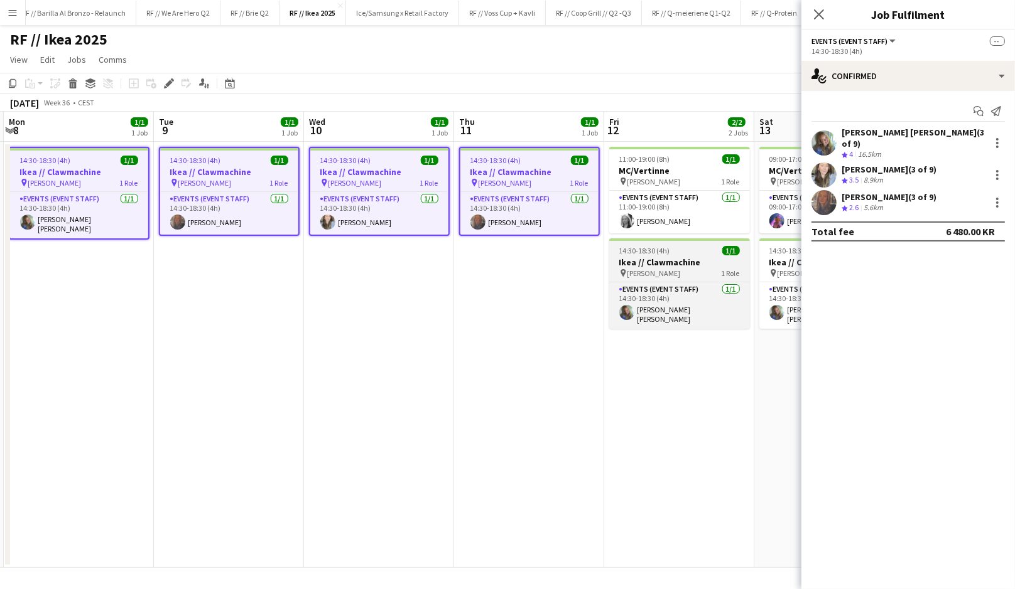
click at [655, 249] on span "14:30-18:30 (4h)" at bounding box center [644, 250] width 51 height 9
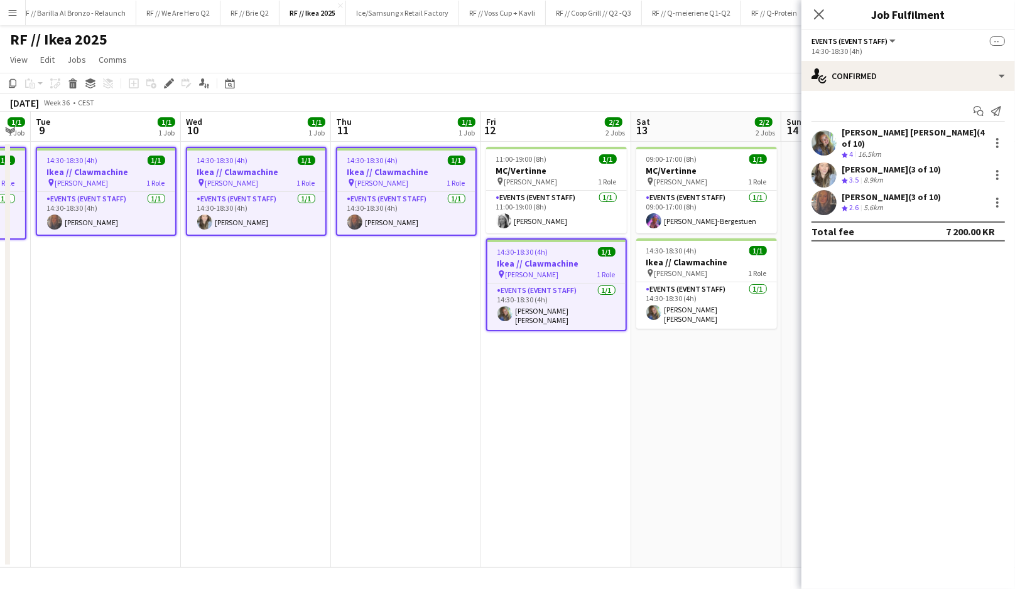
scroll to position [0, 429]
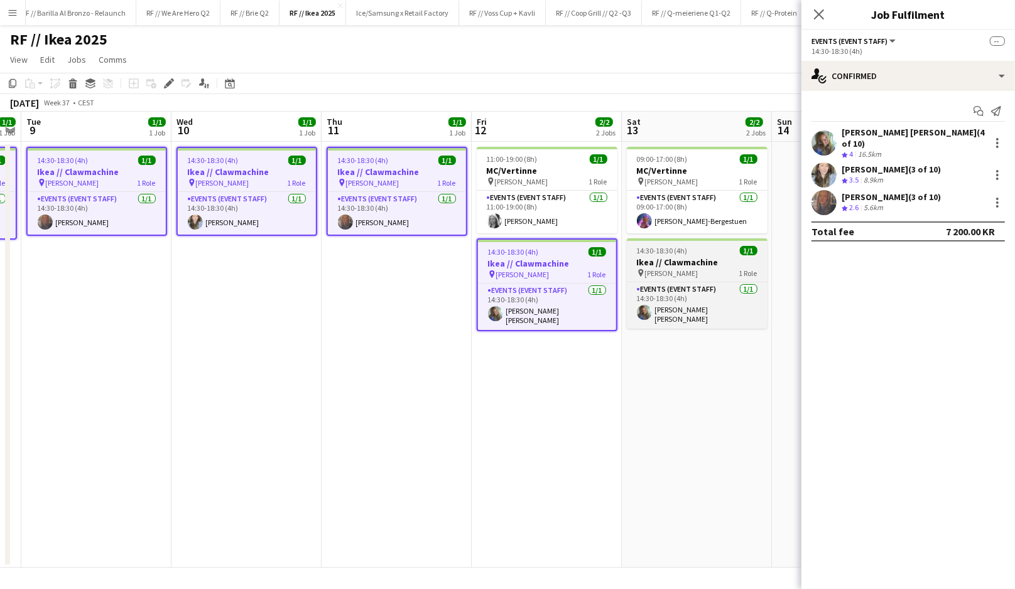
click at [677, 254] on span "14:30-18:30 (4h)" at bounding box center [662, 250] width 51 height 9
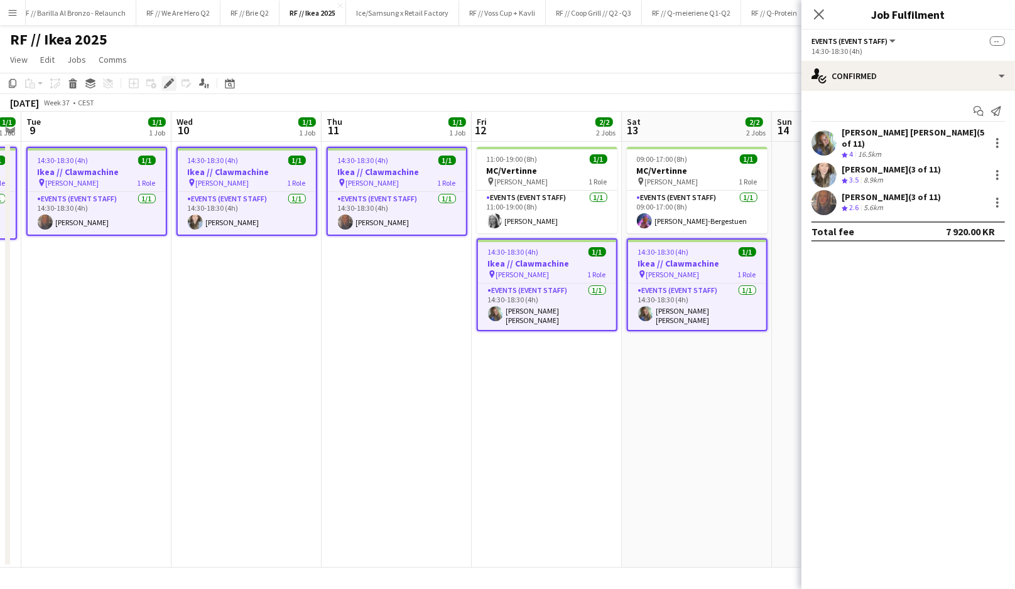
click at [171, 83] on icon "Edit" at bounding box center [169, 83] width 10 height 10
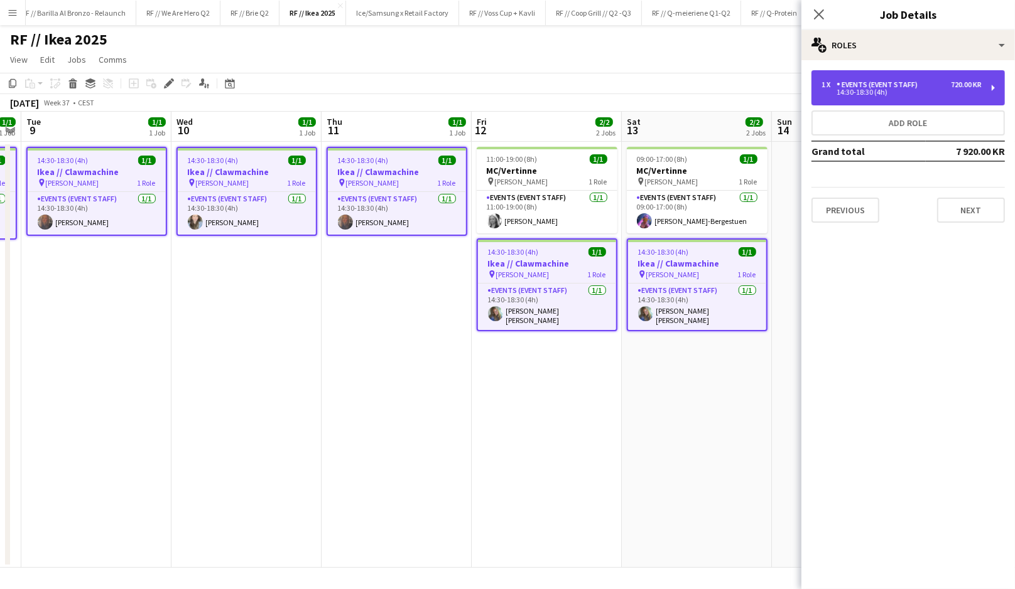
click at [918, 83] on div "Events (Event Staff)" at bounding box center [879, 84] width 86 height 9
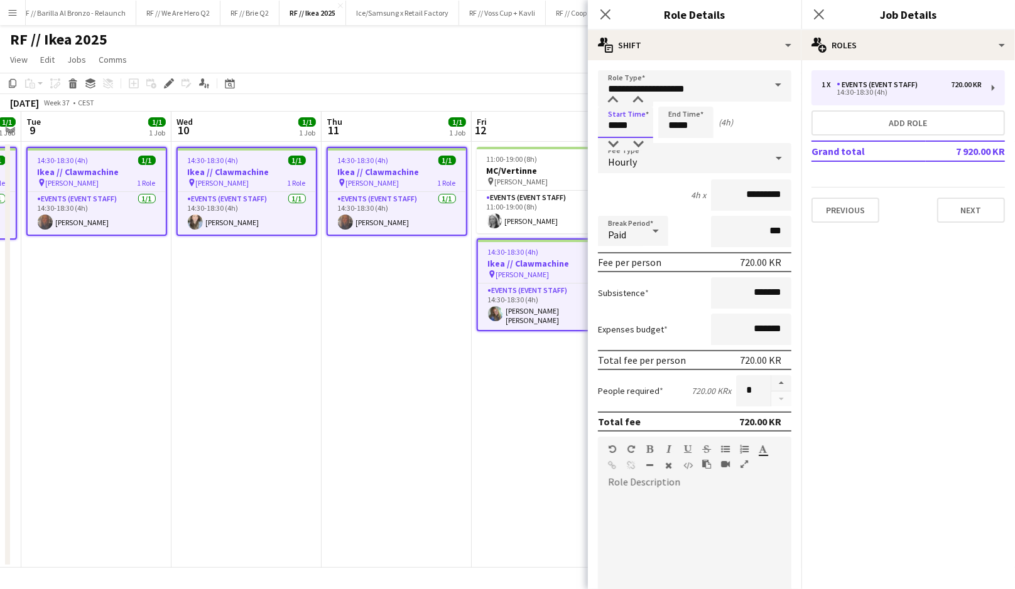
click at [622, 126] on input "*****" at bounding box center [625, 122] width 55 height 31
click at [615, 99] on div at bounding box center [612, 100] width 25 height 13
click at [638, 141] on div at bounding box center [637, 144] width 25 height 13
type input "*****"
click at [643, 143] on div at bounding box center [637, 144] width 25 height 13
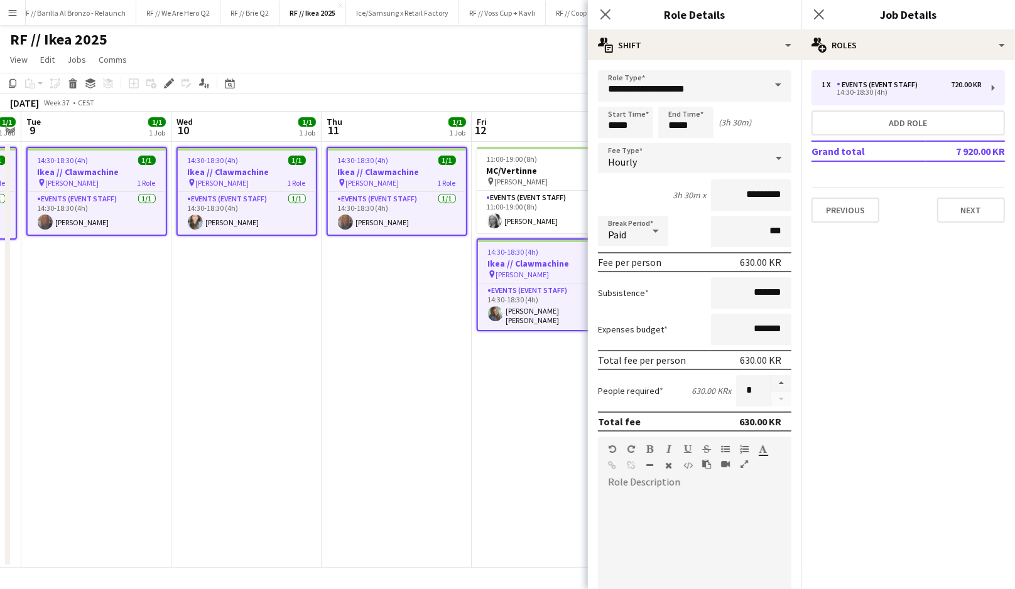
click at [412, 285] on app-date-cell "14:30-18:30 (4h) 1/1 Ikea // Clawmachine pin [PERSON_NAME] 1 Role Events (Event…" at bounding box center [396, 355] width 150 height 426
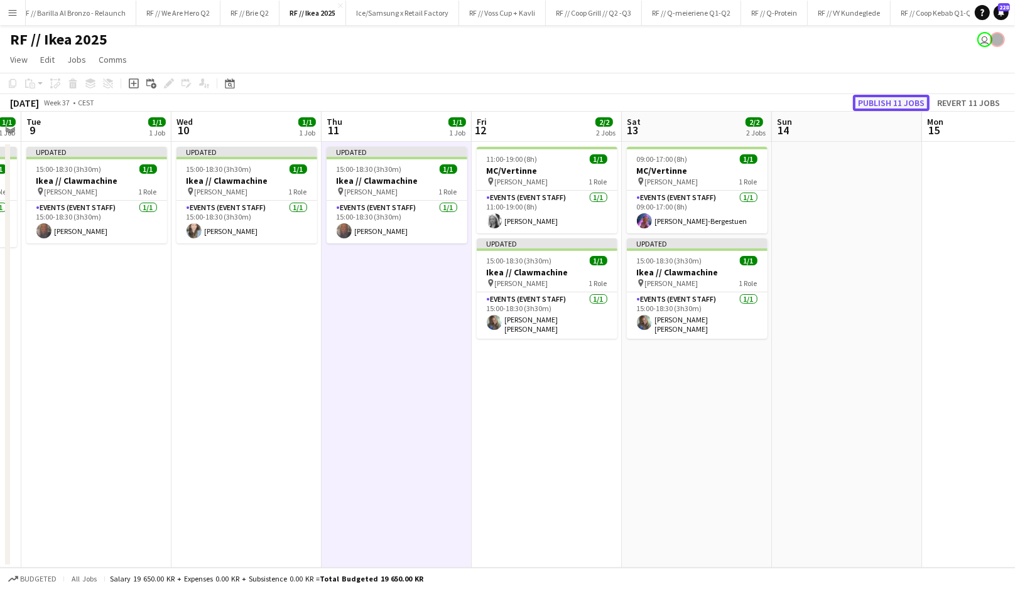
click at [888, 100] on button "Publish 11 jobs" at bounding box center [891, 103] width 77 height 16
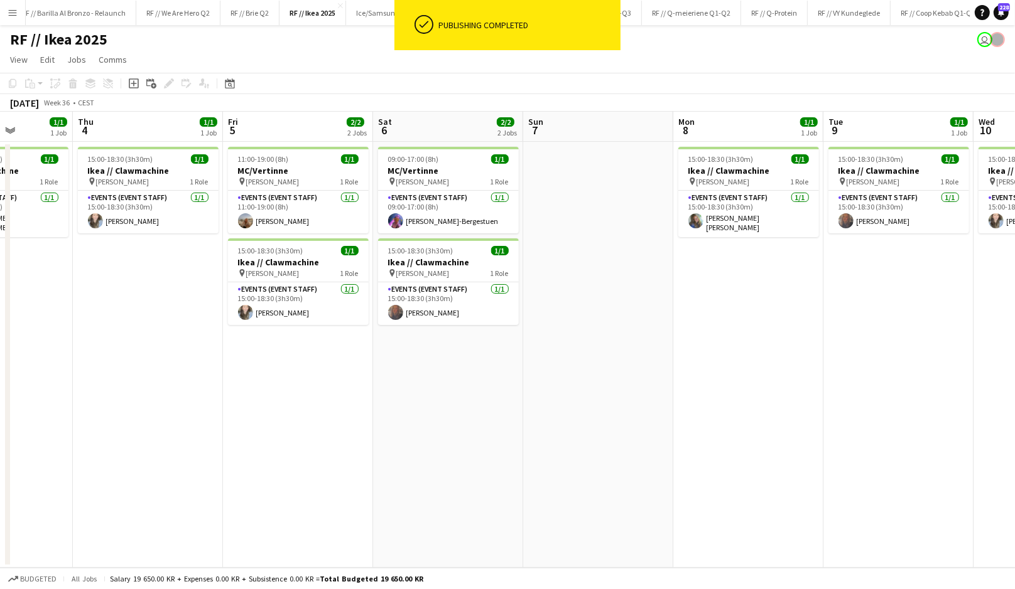
scroll to position [0, 375]
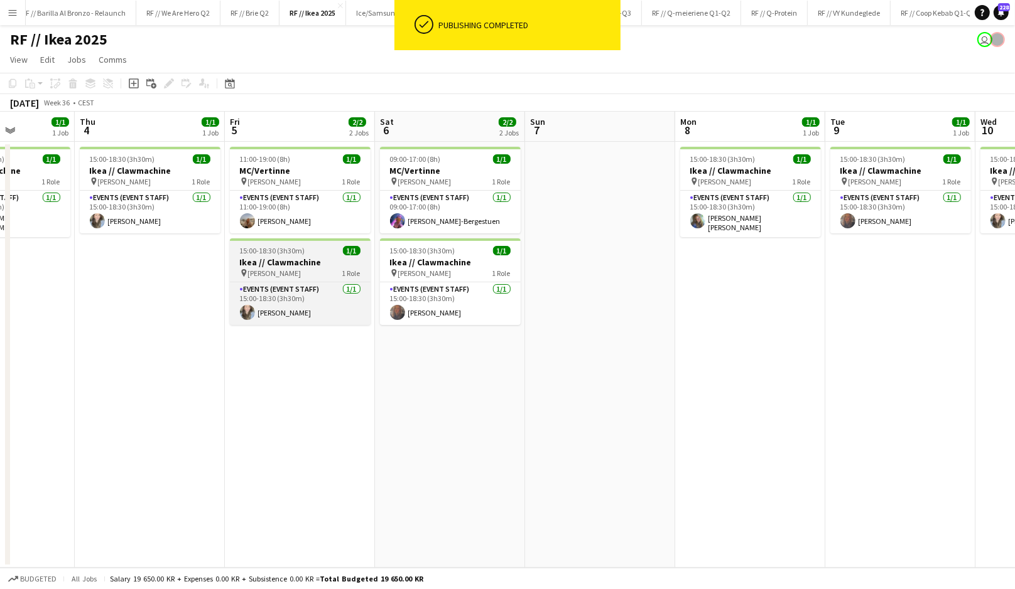
click at [306, 268] on div "pin [PERSON_NAME] 1 Role" at bounding box center [300, 273] width 141 height 10
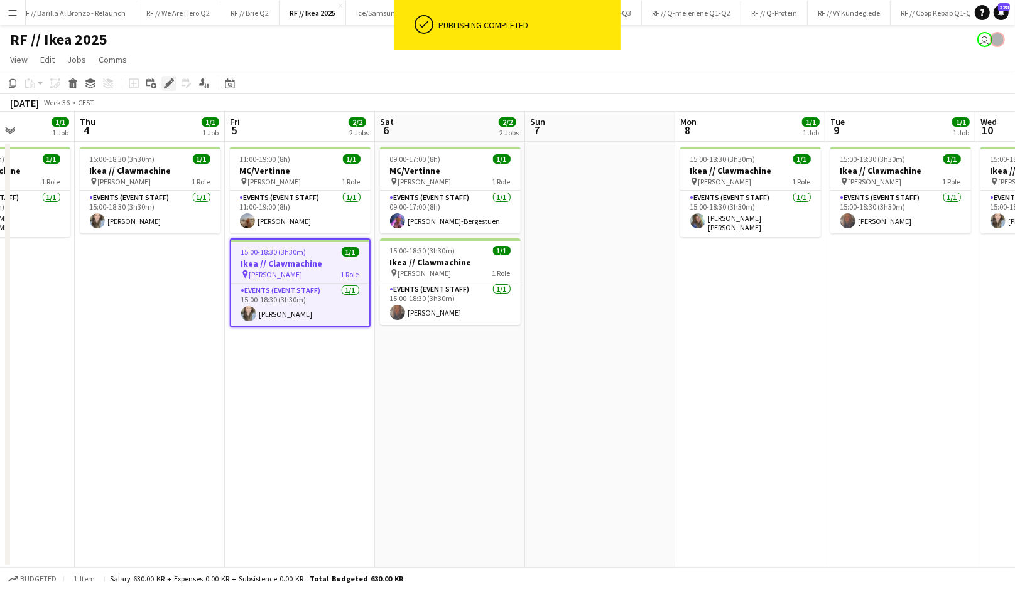
click at [171, 86] on icon "Edit" at bounding box center [169, 83] width 10 height 10
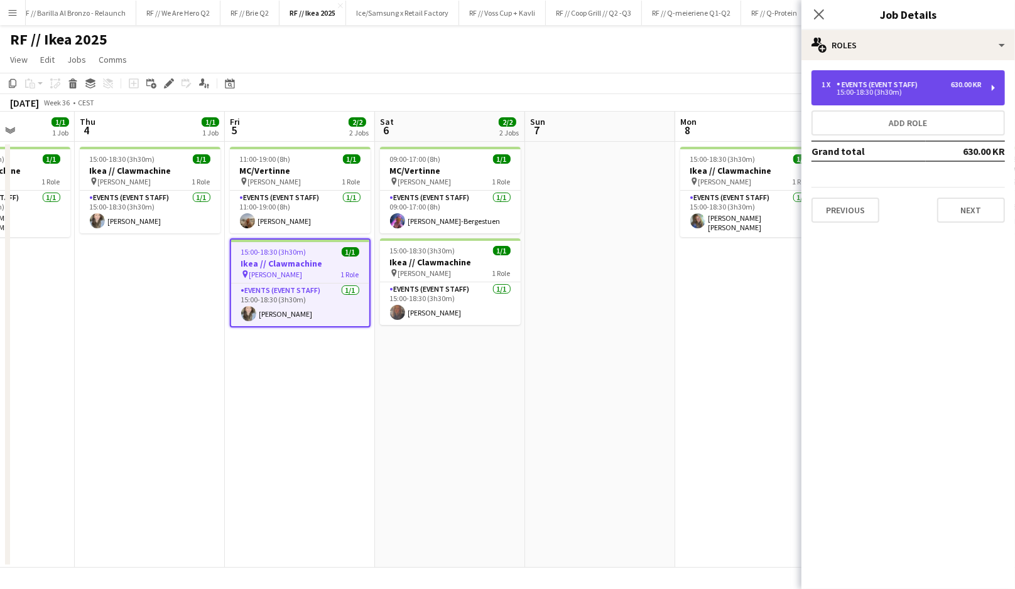
click at [939, 77] on div "1 x Events (Event Staff) 630.00 KR 15:00-18:30 (3h30m)" at bounding box center [907, 87] width 193 height 35
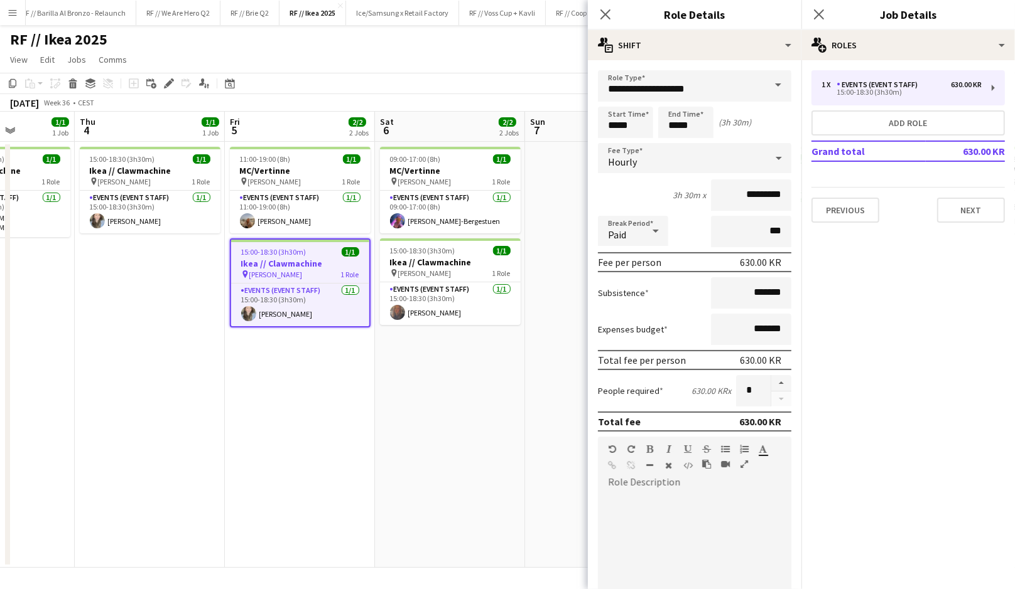
click at [491, 407] on app-date-cell "09:00-17:00 (8h) 1/1 MC/Vertinne pin [PERSON_NAME] 1 Role Events (Event Staff) …" at bounding box center [450, 355] width 150 height 426
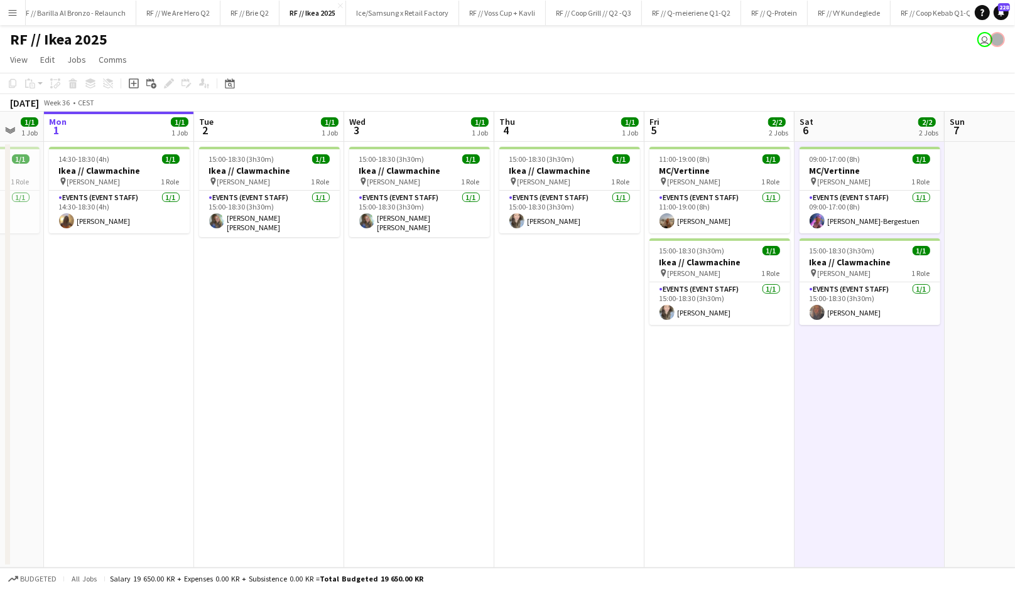
scroll to position [0, 308]
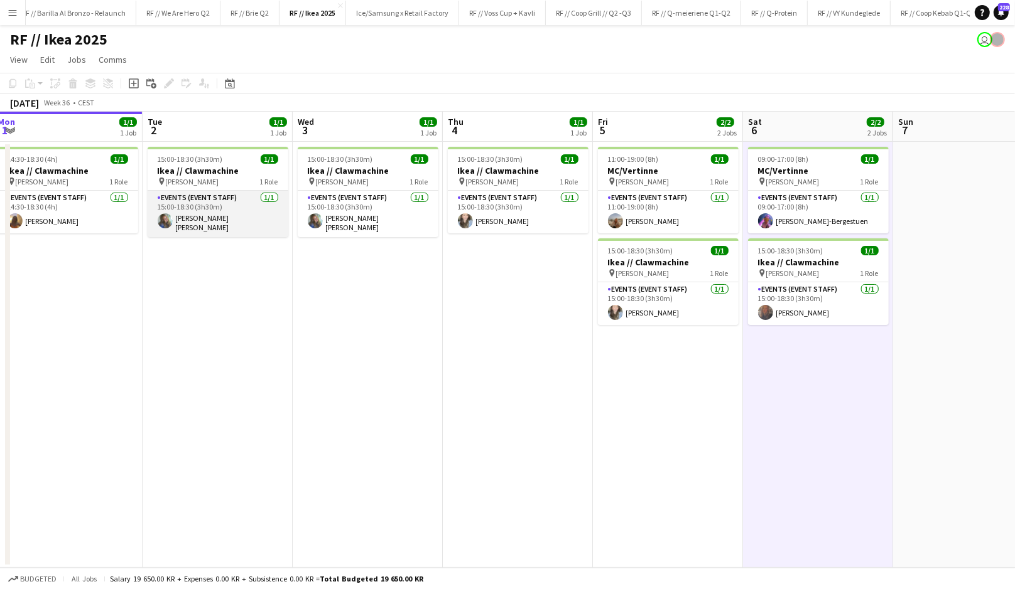
click at [204, 223] on app-card-role "Events (Event Staff) [DATE] 15:00-18:30 (3h30m) [PERSON_NAME] [PERSON_NAME]" at bounding box center [218, 214] width 141 height 46
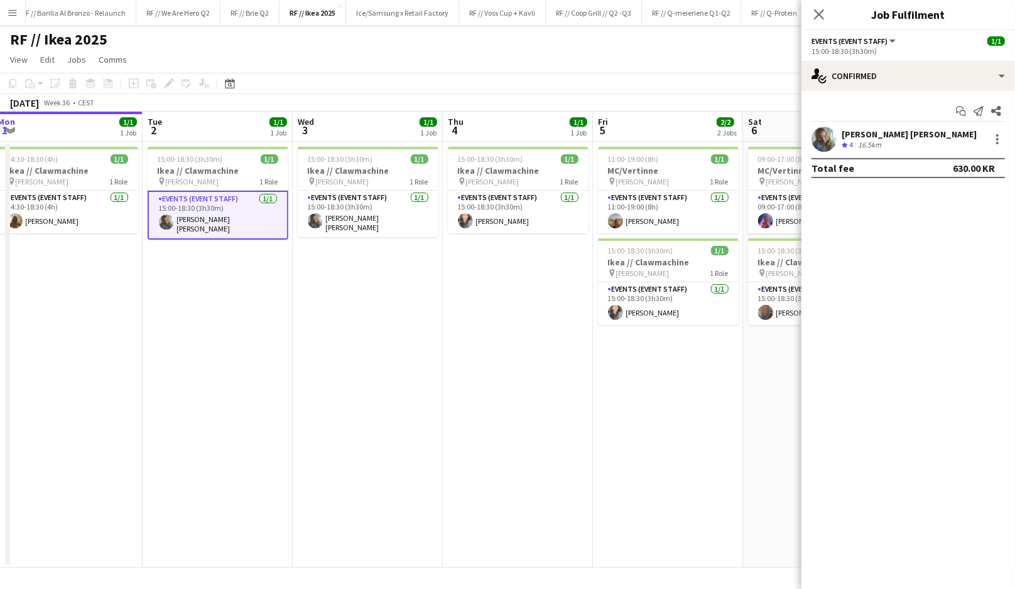
click at [229, 290] on app-date-cell "15:00-18:30 (3h30m) 1/1 Ikea // Clawmachine pin [PERSON_NAME] 1 Role Events (Ev…" at bounding box center [218, 355] width 150 height 426
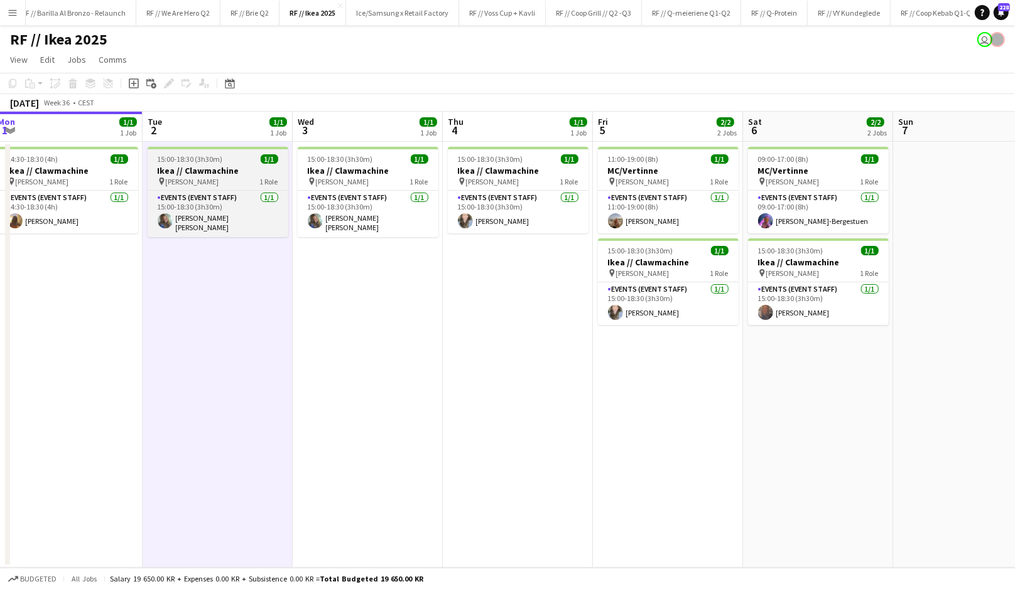
click at [212, 166] on h3 "Ikea // Clawmachine" at bounding box center [218, 170] width 141 height 11
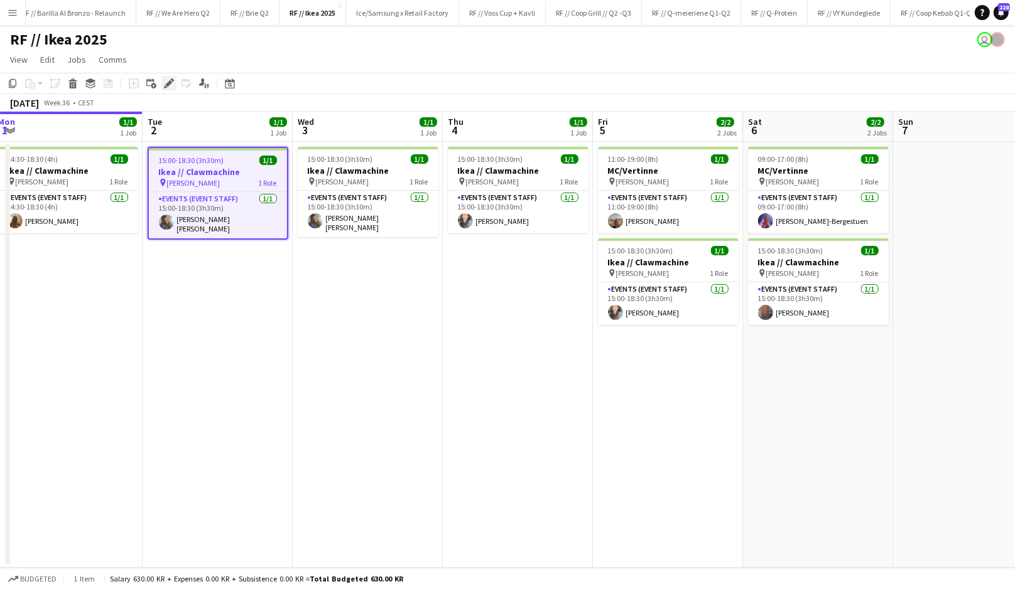
click at [169, 88] on icon "Edit" at bounding box center [169, 83] width 10 height 10
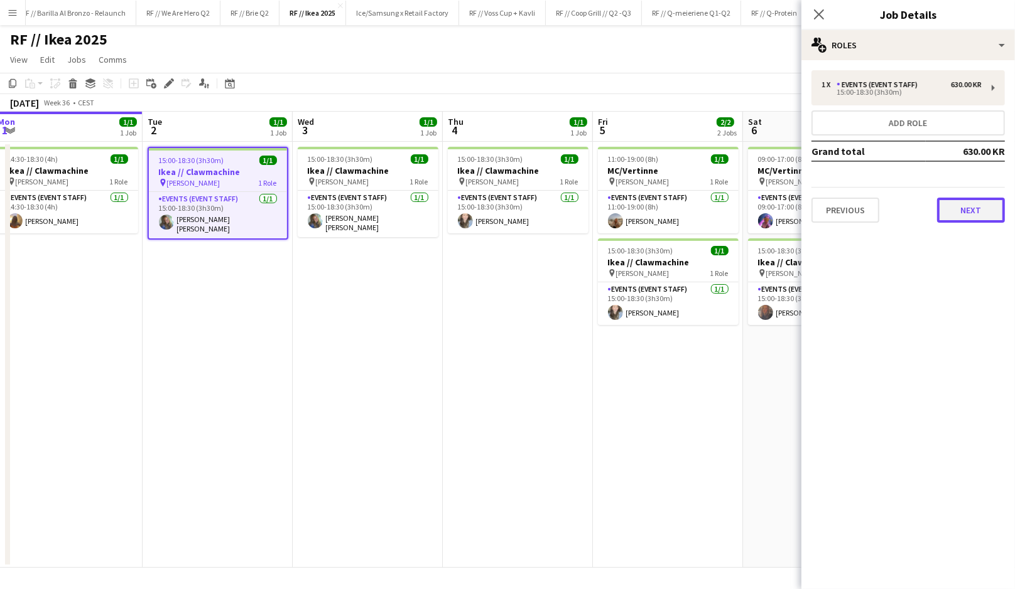
click at [971, 208] on button "Next" at bounding box center [971, 210] width 68 height 25
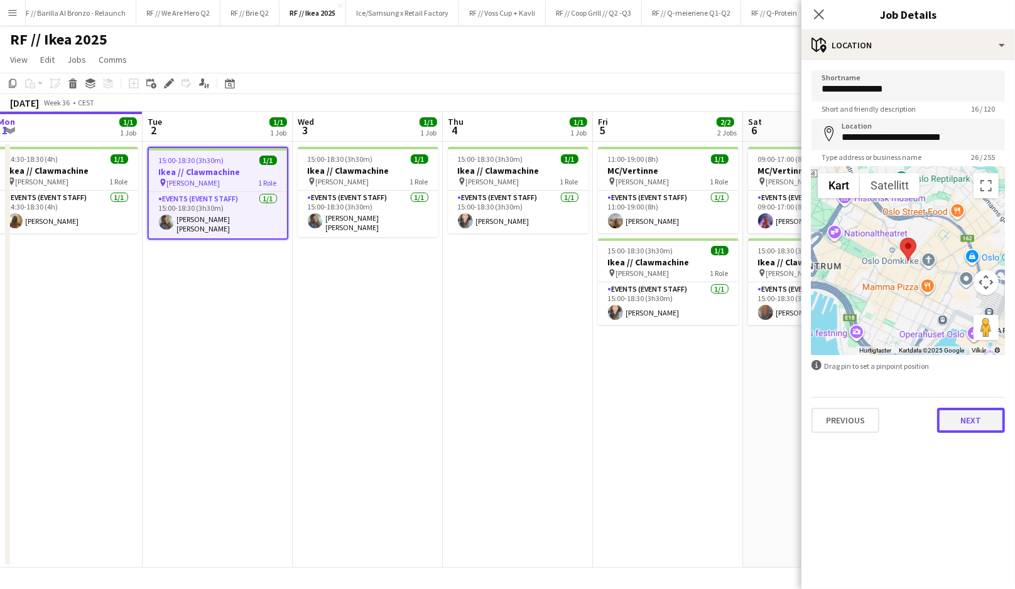
click at [962, 422] on button "Next" at bounding box center [971, 420] width 68 height 25
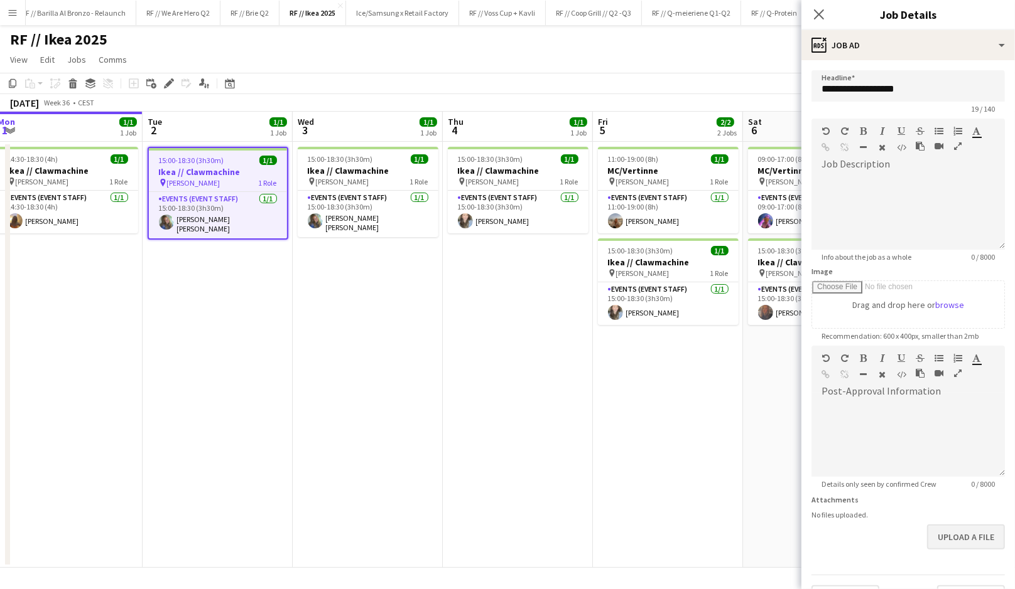
scroll to position [31, 0]
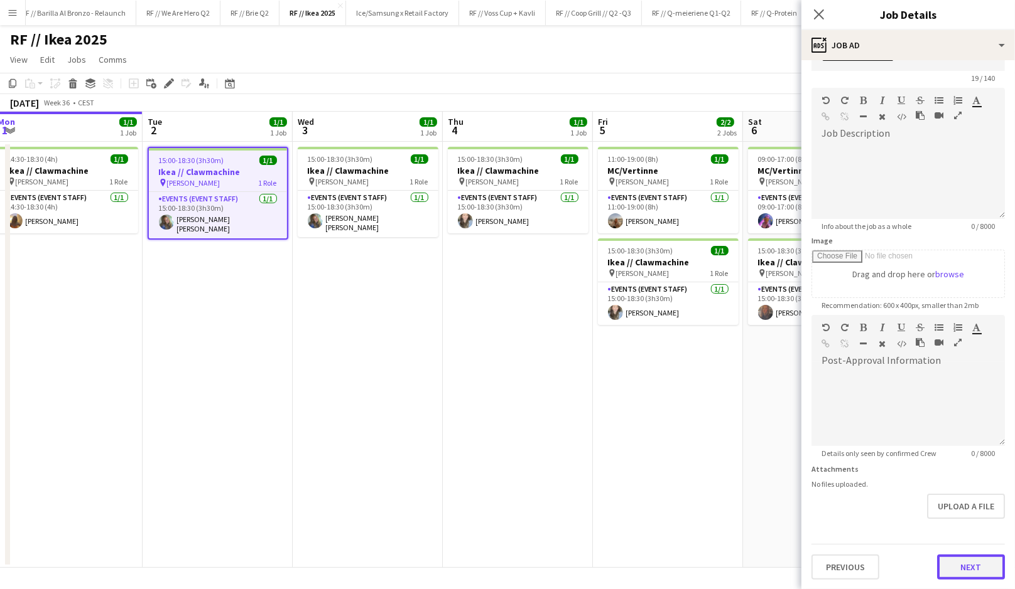
click at [961, 563] on button "Next" at bounding box center [971, 567] width 68 height 25
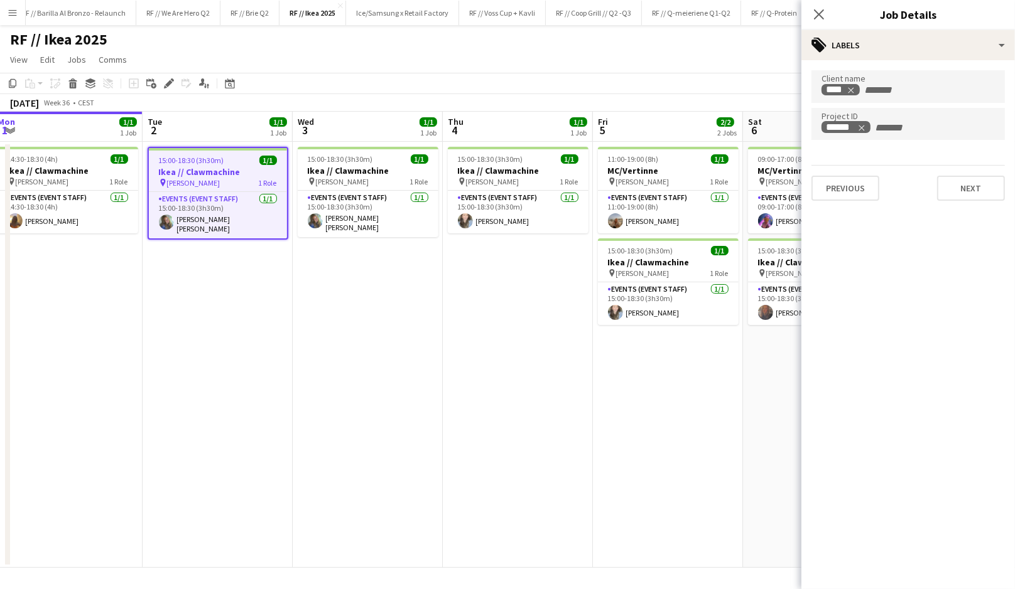
click at [525, 55] on app-page-menu "View Day view expanded Day view collapsed Month view Date picker Jump to [DATE]…" at bounding box center [507, 61] width 1015 height 24
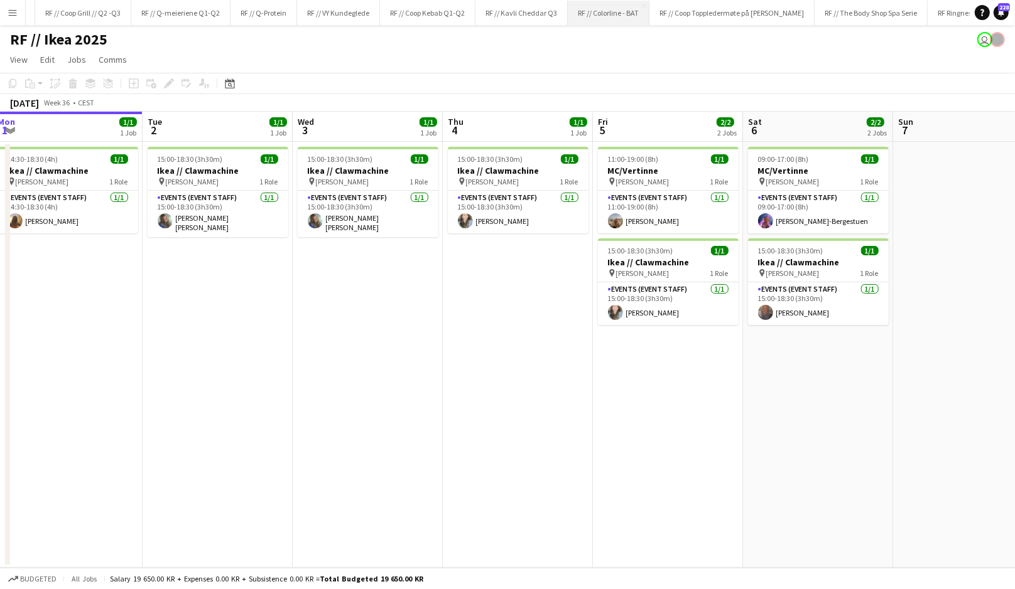
scroll to position [0, 784]
